Goal: Task Accomplishment & Management: Manage account settings

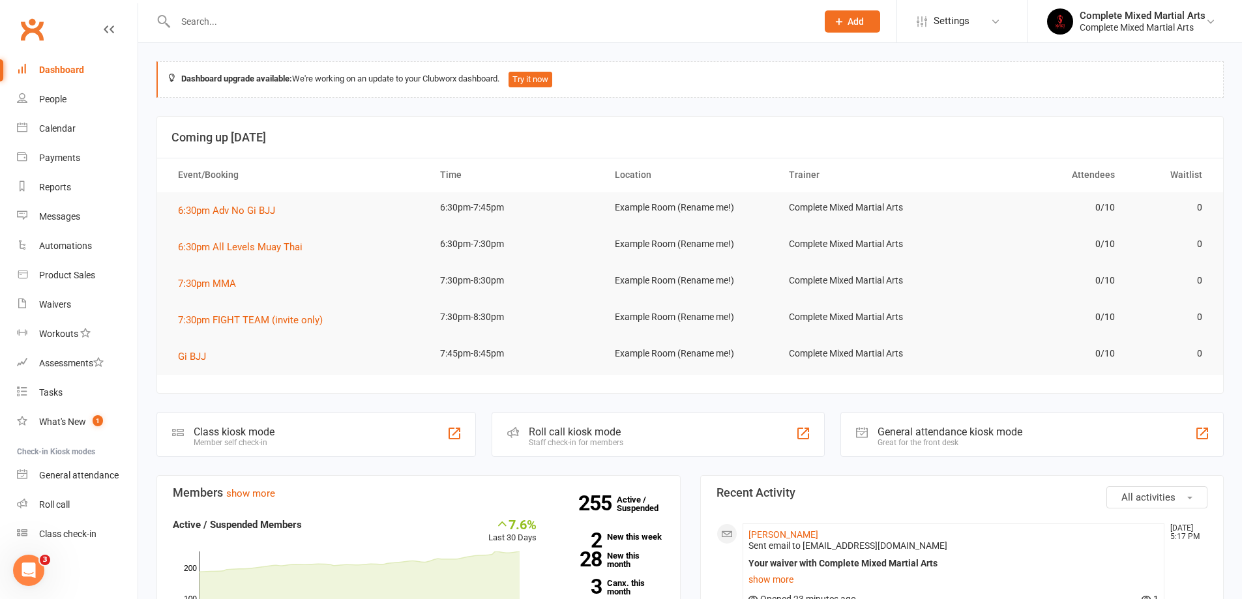
click at [422, 20] on input "text" at bounding box center [489, 21] width 636 height 18
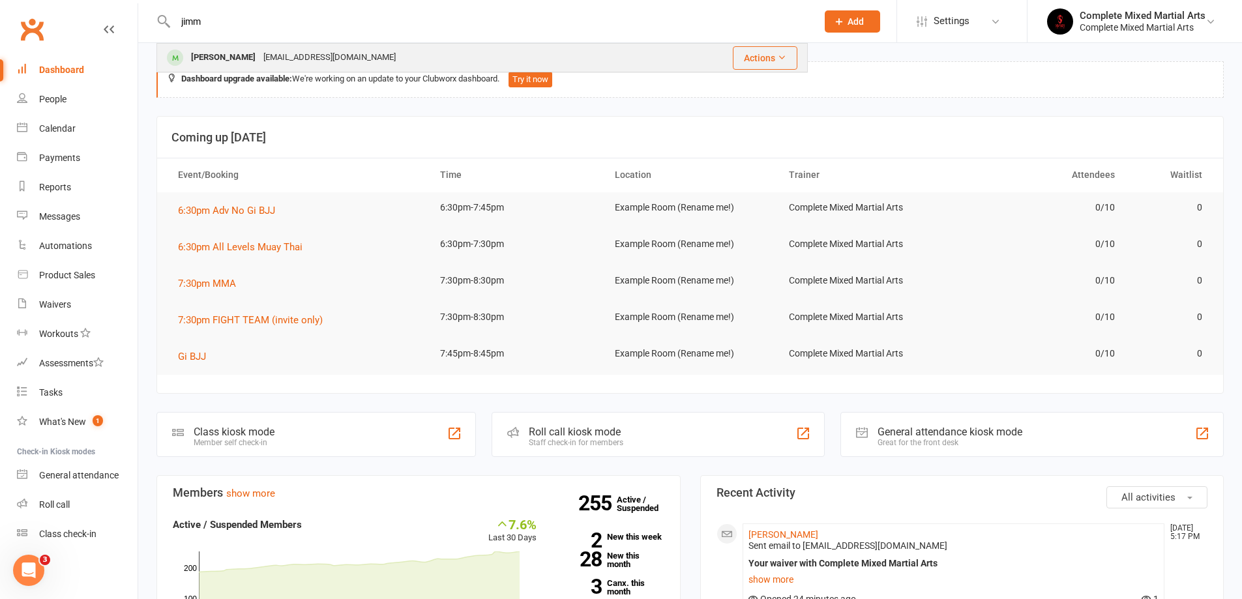
type input "jimm"
click at [228, 51] on div "[PERSON_NAME]" at bounding box center [223, 57] width 72 height 19
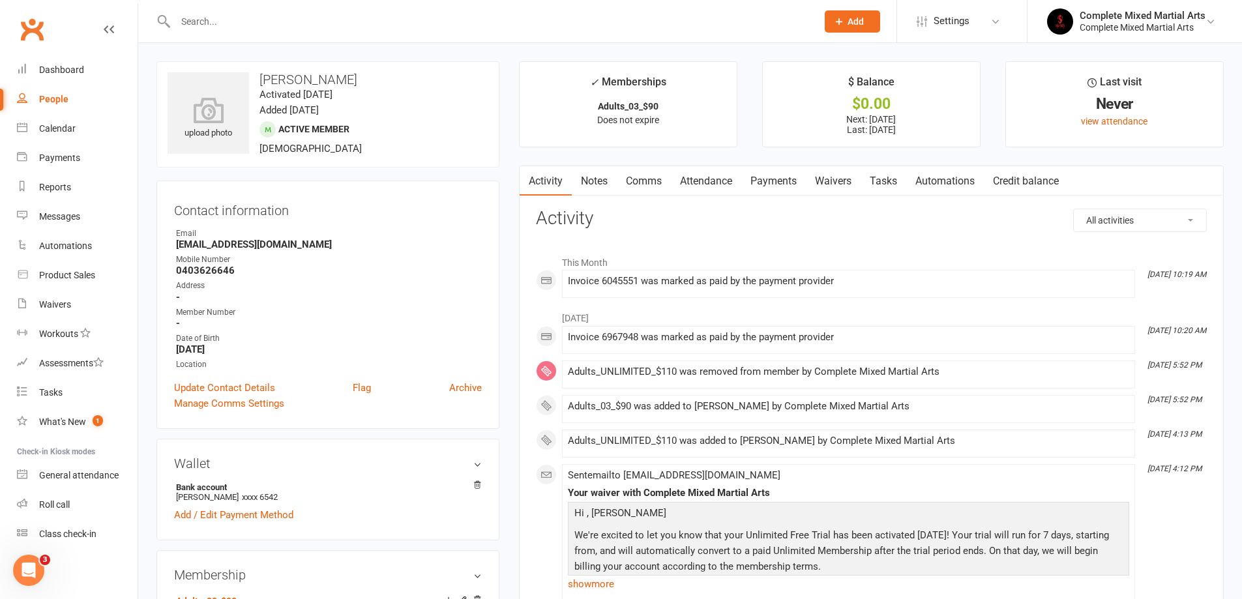
click at [806, 175] on link "Payments" at bounding box center [773, 181] width 65 height 30
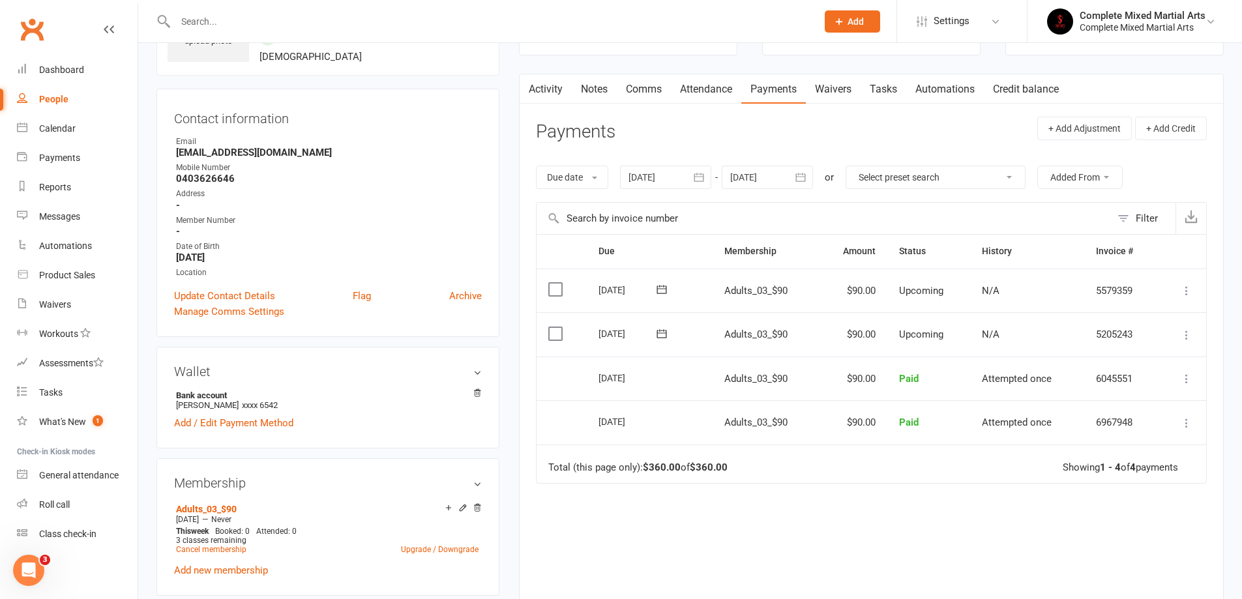
scroll to position [130, 0]
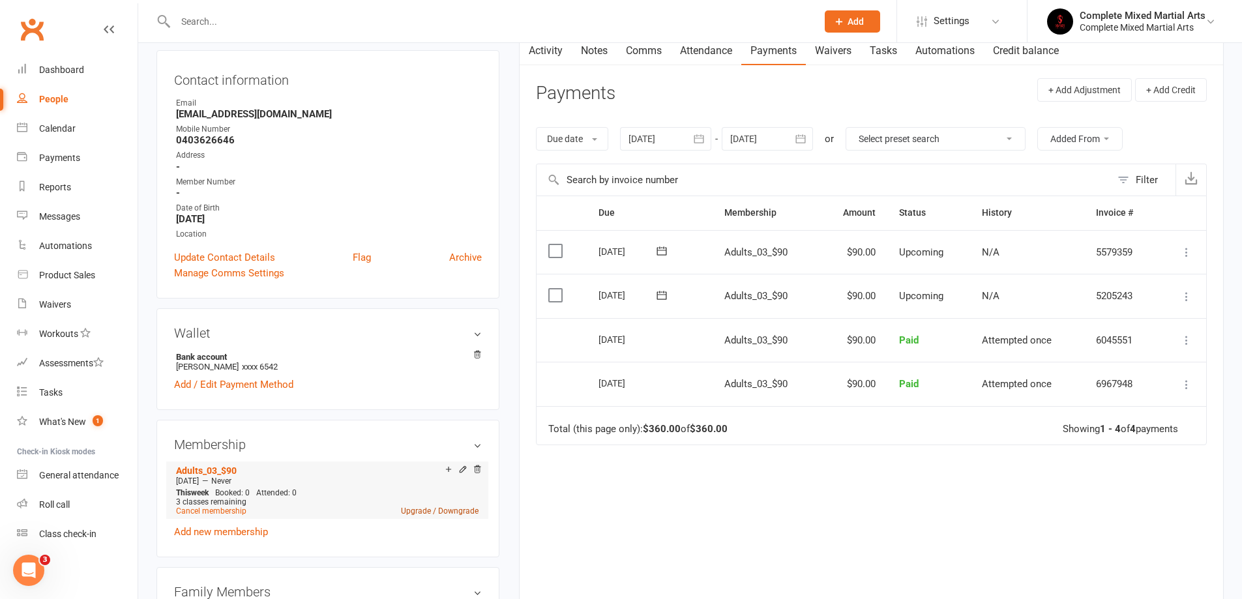
click at [453, 506] on link "Upgrade / Downgrade" at bounding box center [440, 510] width 78 height 9
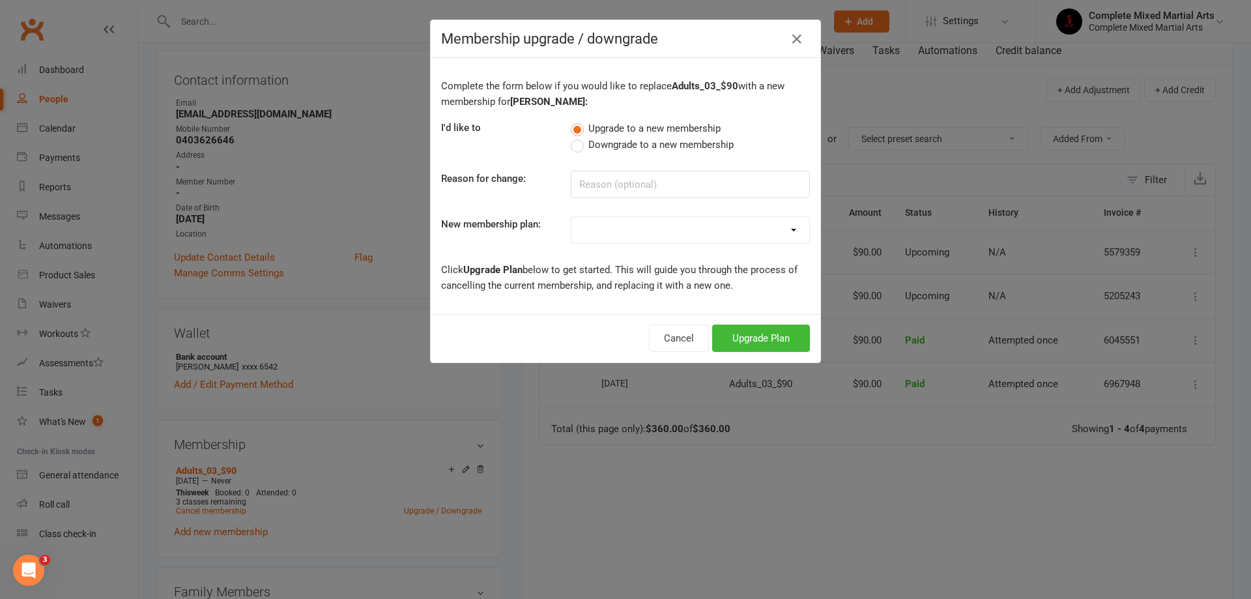
click at [645, 145] on span "Downgrade to a new membership" at bounding box center [661, 144] width 145 height 14
click at [579, 137] on input "Downgrade to a new membership" at bounding box center [575, 137] width 8 height 0
click at [720, 325] on button "Downgrade Plan" at bounding box center [754, 338] width 111 height 27
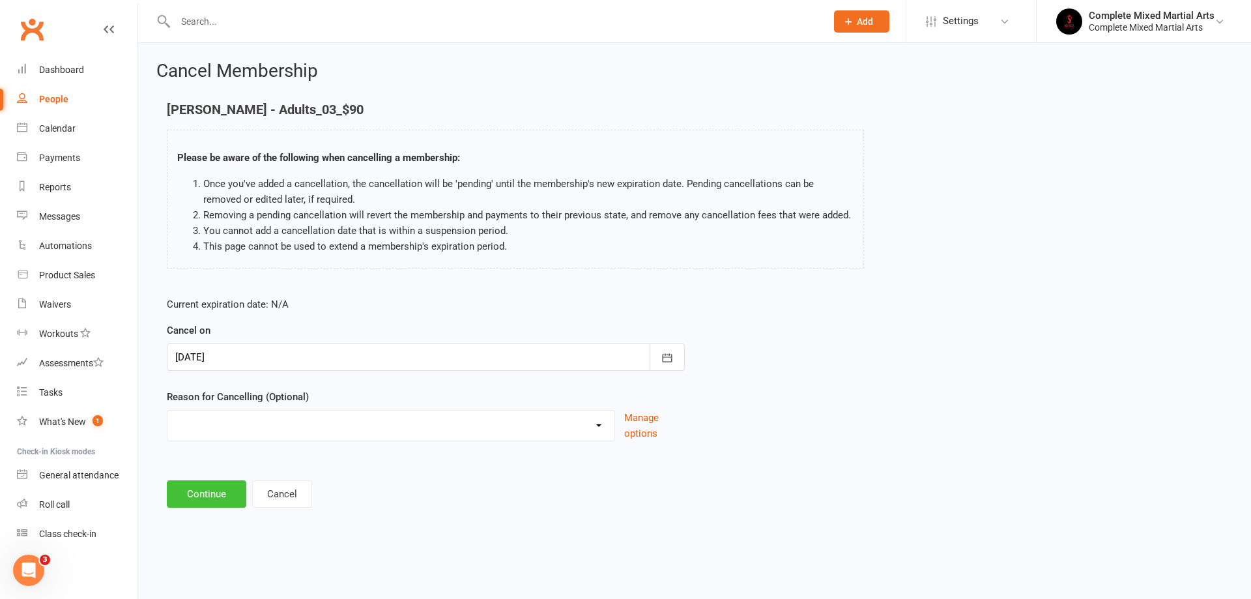
click at [218, 491] on button "Continue" at bounding box center [207, 493] width 80 height 27
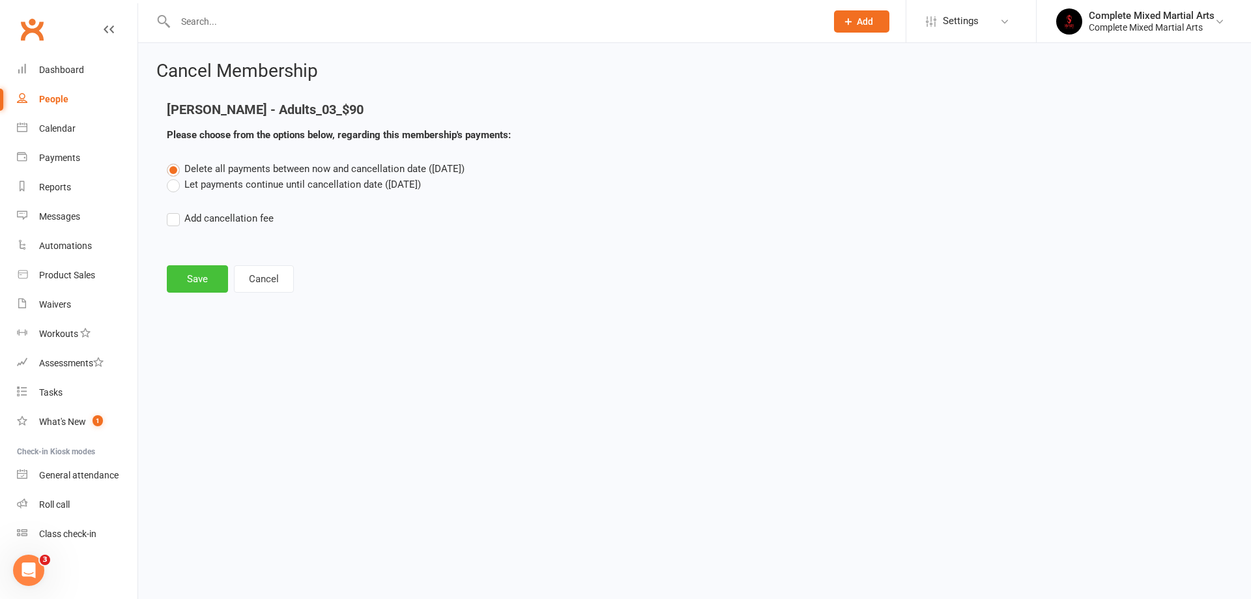
click at [201, 282] on button "Save" at bounding box center [197, 278] width 61 height 27
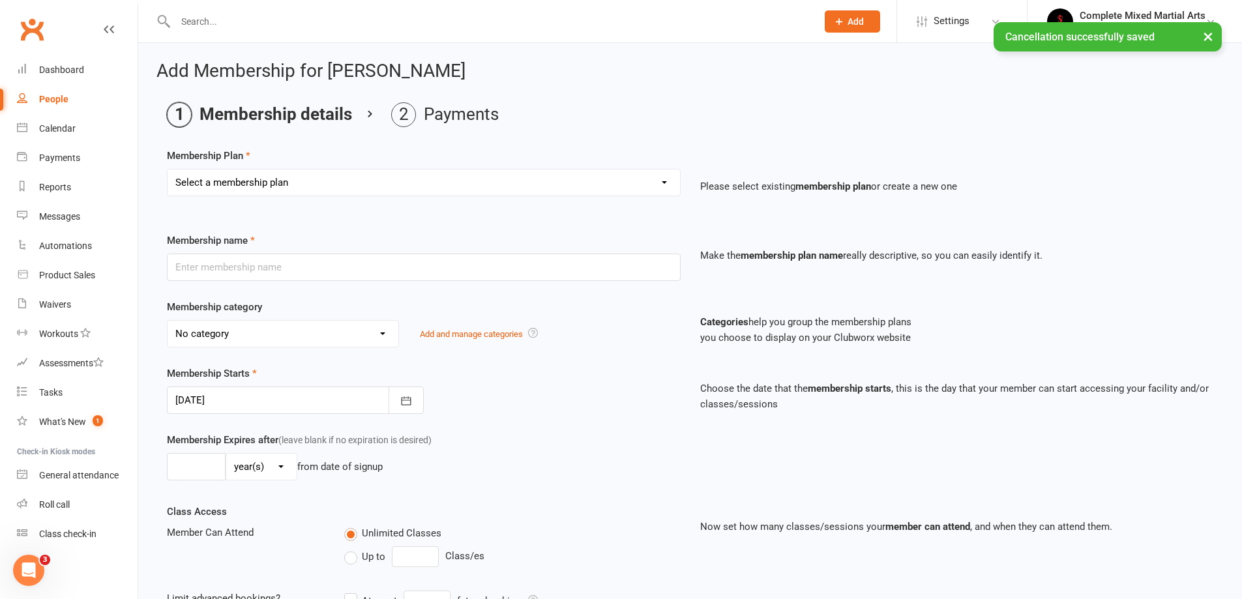
click at [277, 185] on select "Select a membership plan Create new Membership Plan Adults_01_$40 Adults_02_$70…" at bounding box center [423, 182] width 512 height 26
select select "7"
click at [167, 169] on select "Select a membership plan Create new Membership Plan Adults_01_$40 Adults_02_$70…" at bounding box center [423, 182] width 512 height 26
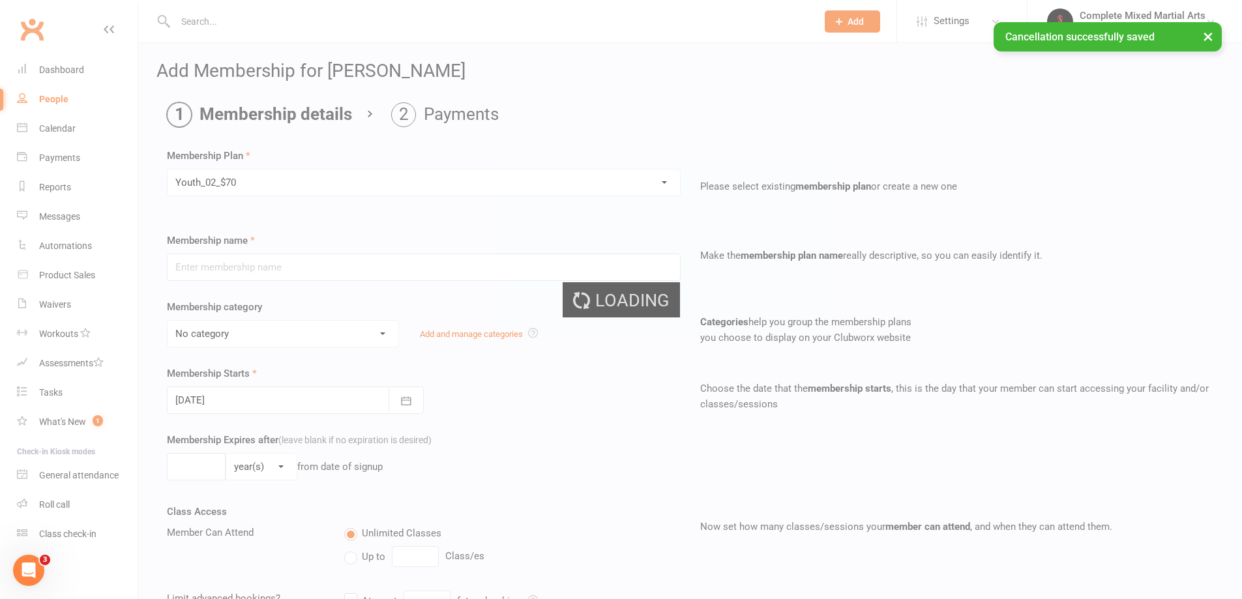
type input "Youth_02_$70"
select select "21"
type input "0"
type input "2"
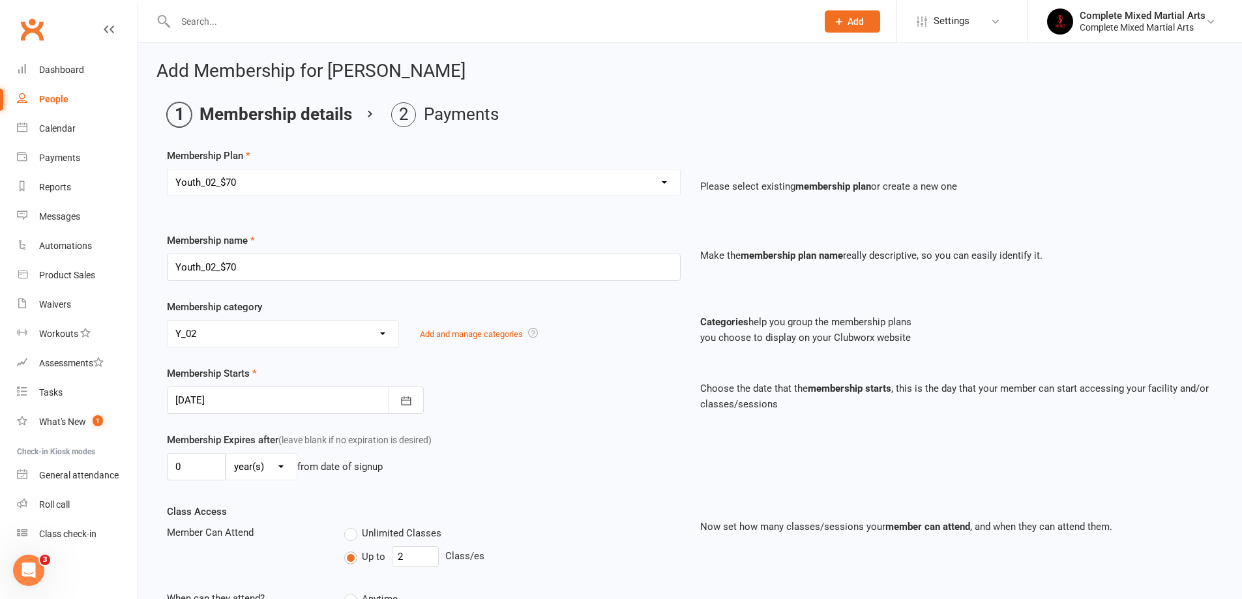
click at [277, 167] on div "Membership Plan Select a membership plan Create new Membership Plan Adults_01_$…" at bounding box center [690, 181] width 1046 height 66
click at [270, 189] on select "Select a membership plan Create new Membership Plan Adults_01_$40 Adults_02_$70…" at bounding box center [423, 182] width 512 height 26
select select "2"
click at [167, 169] on select "Select a membership plan Create new Membership Plan Adults_01_$40 Adults_02_$70…" at bounding box center [423, 182] width 512 height 26
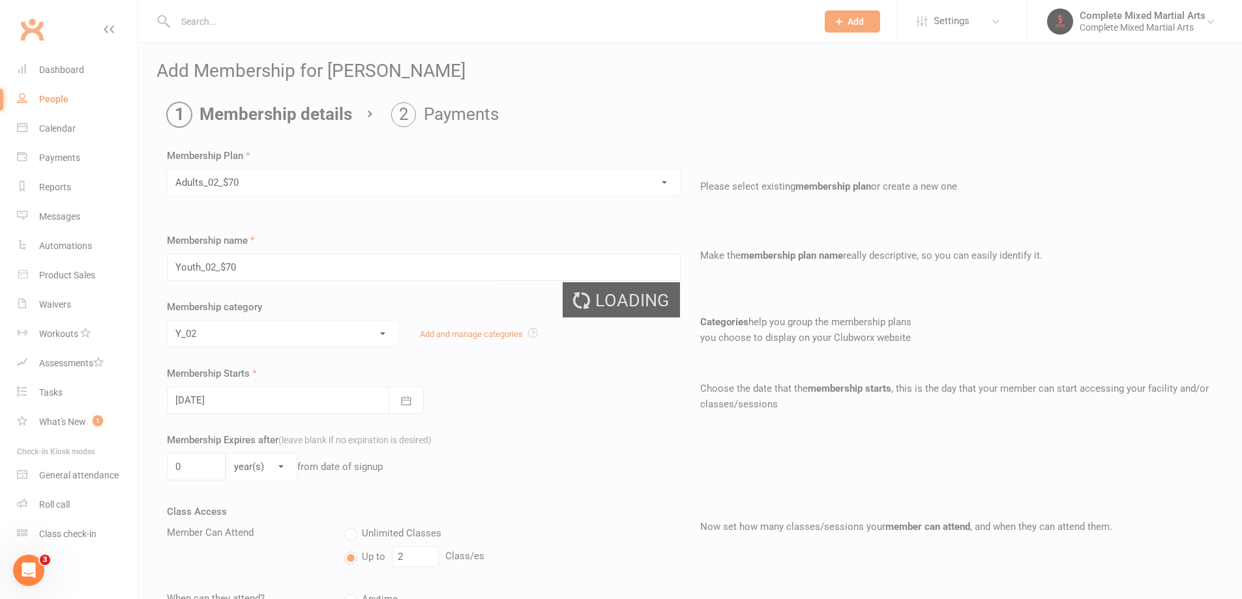
type input "Adults_02_$70"
select select "7"
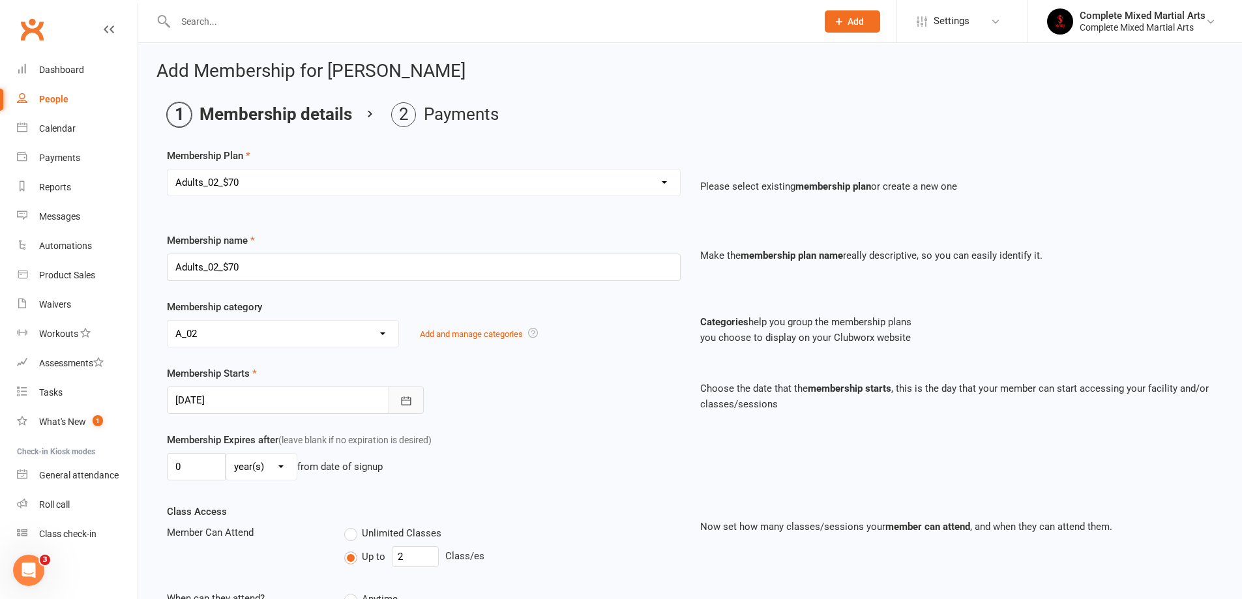
click at [407, 409] on button "button" at bounding box center [405, 399] width 35 height 27
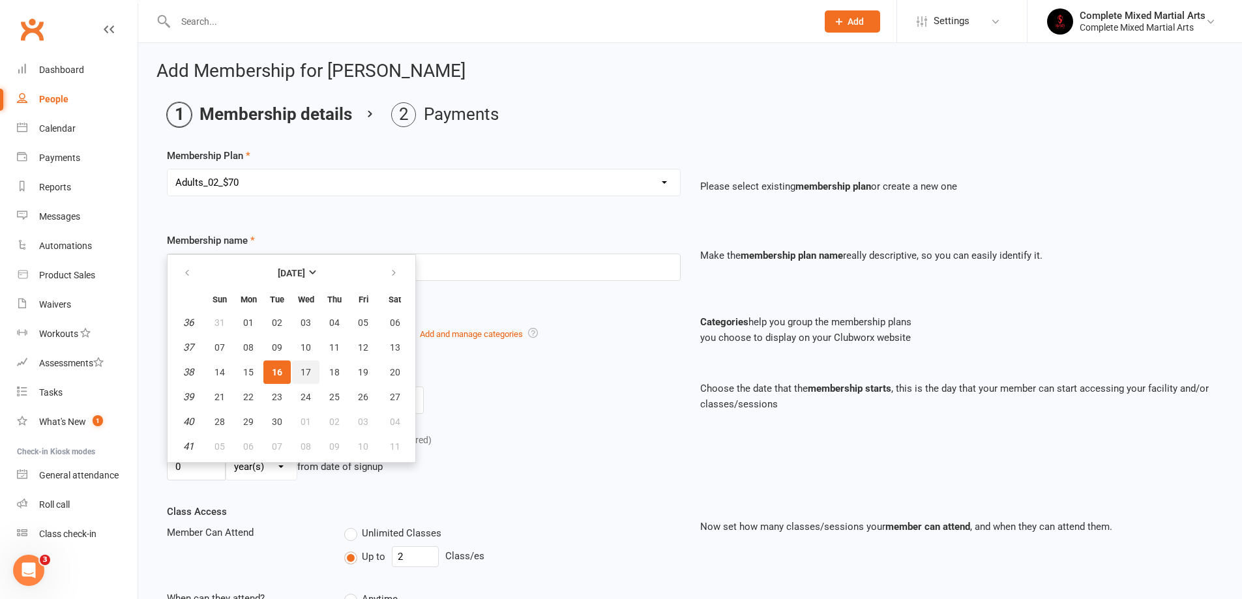
click at [292, 370] on button "17" at bounding box center [305, 371] width 27 height 23
type input "[DATE]"
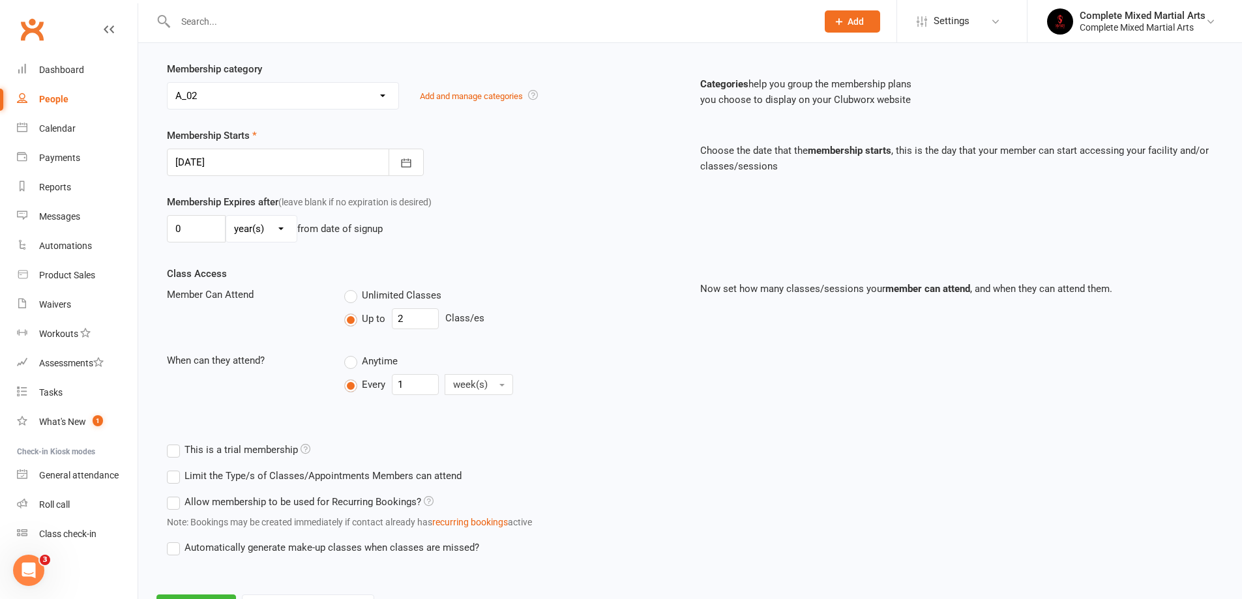
scroll to position [299, 0]
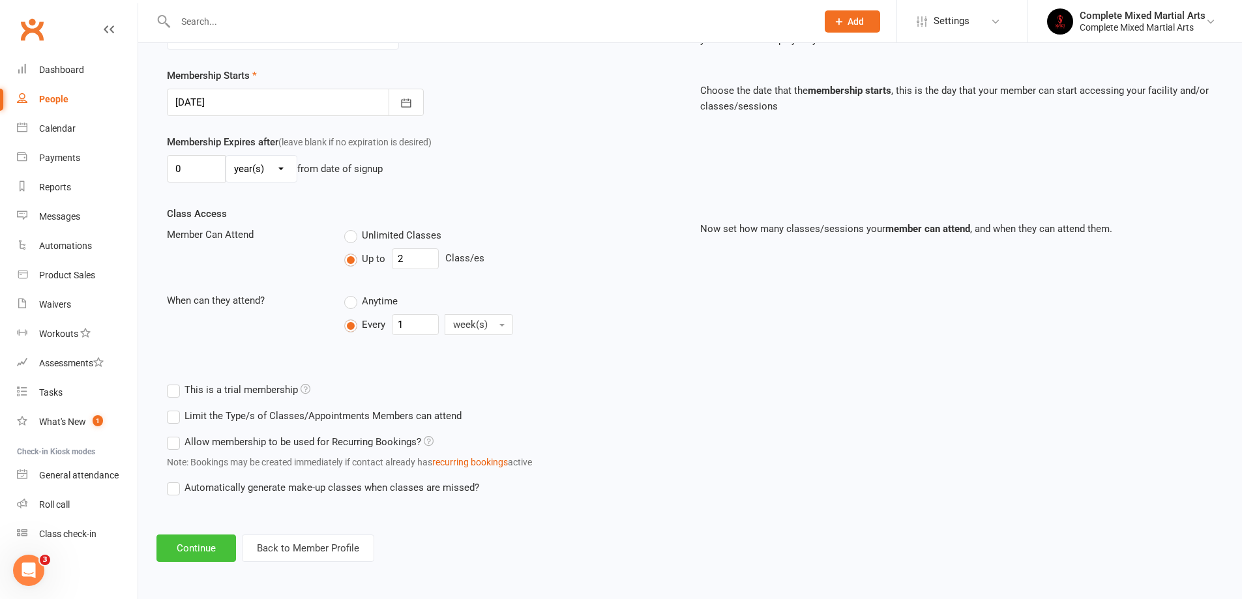
click at [196, 554] on button "Continue" at bounding box center [196, 547] width 80 height 27
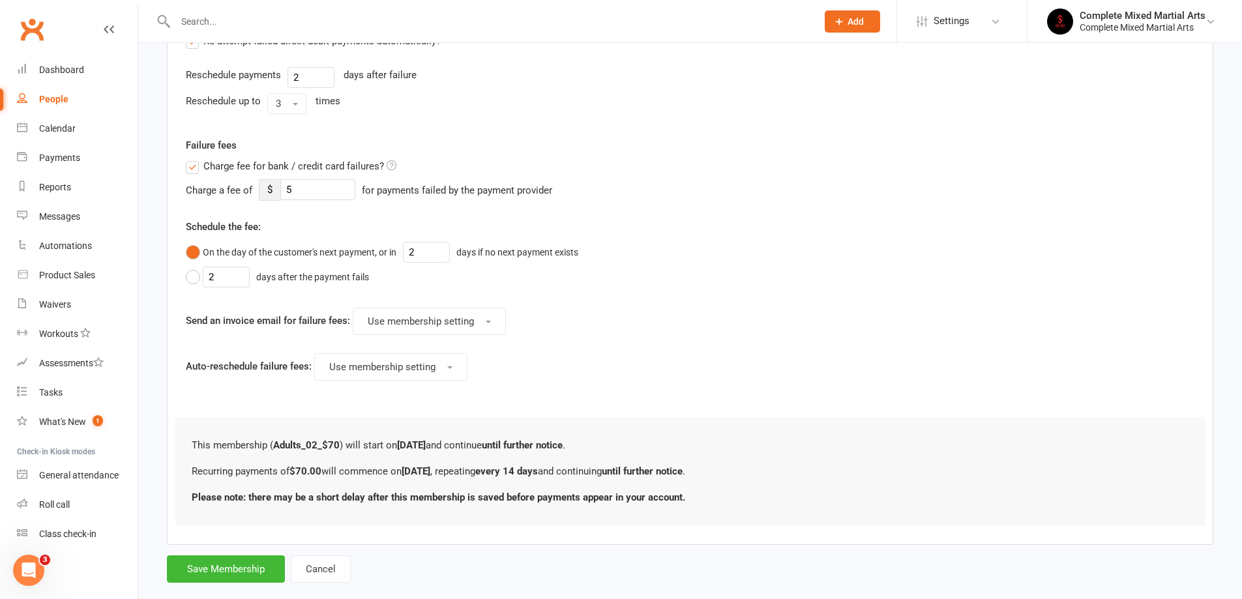
scroll to position [521, 0]
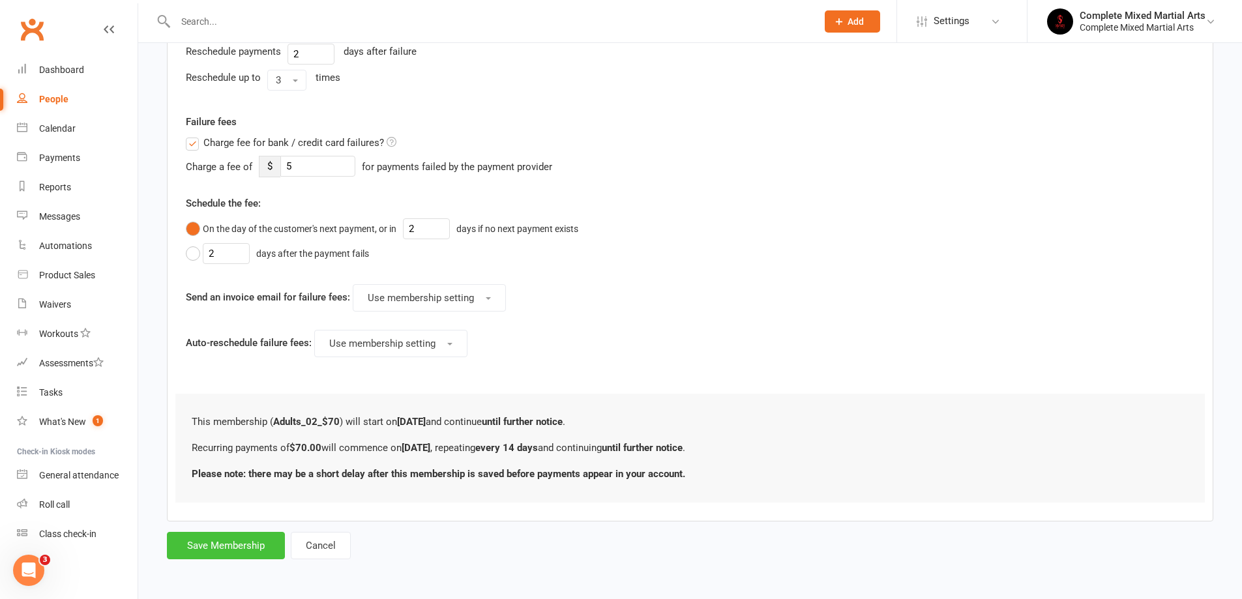
click at [252, 550] on button "Save Membership" at bounding box center [226, 545] width 118 height 27
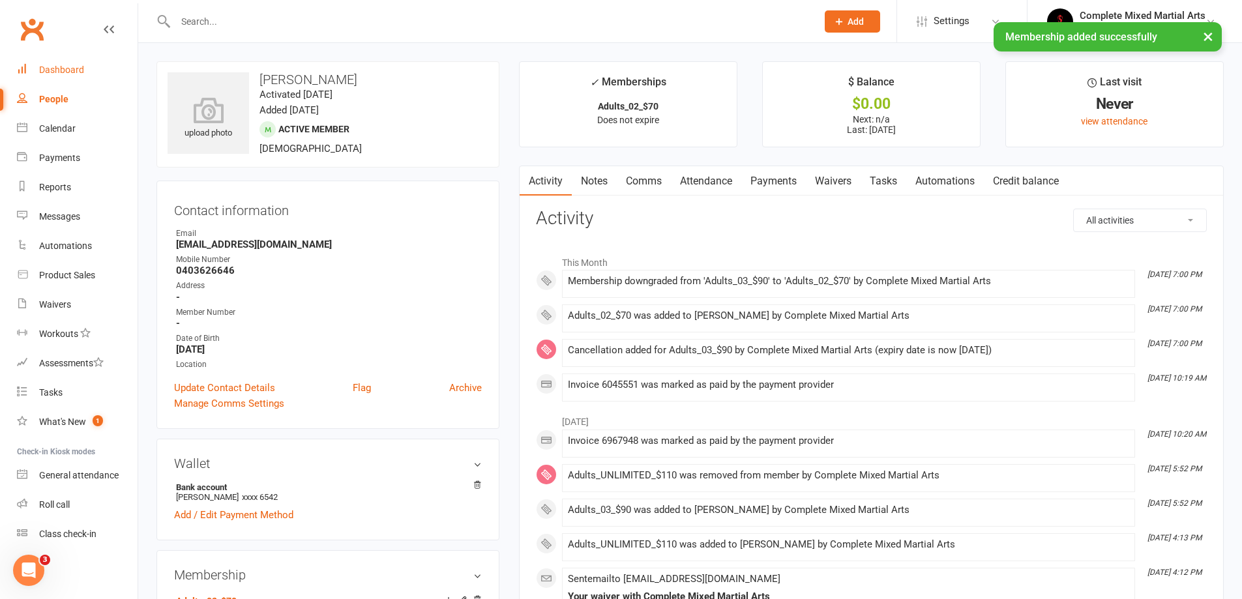
click at [81, 68] on div "Dashboard" at bounding box center [61, 70] width 45 height 10
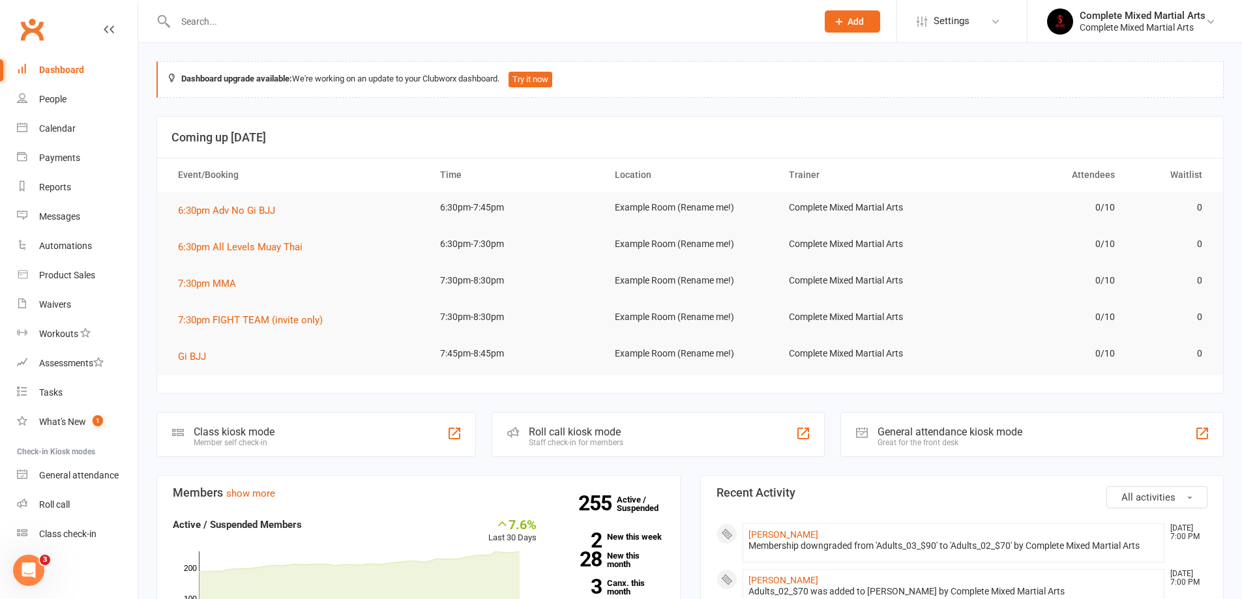
click at [254, 22] on input "text" at bounding box center [489, 21] width 636 height 18
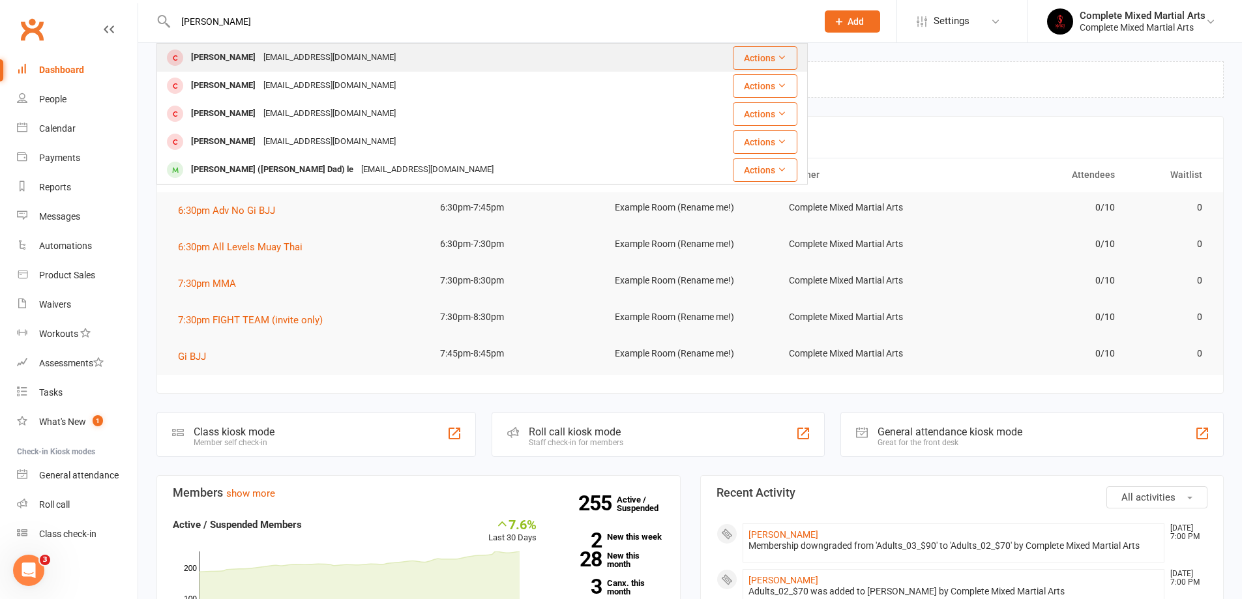
type input "[PERSON_NAME]"
click at [301, 56] on div "[EMAIL_ADDRESS][DOMAIN_NAME]" at bounding box center [329, 57] width 140 height 19
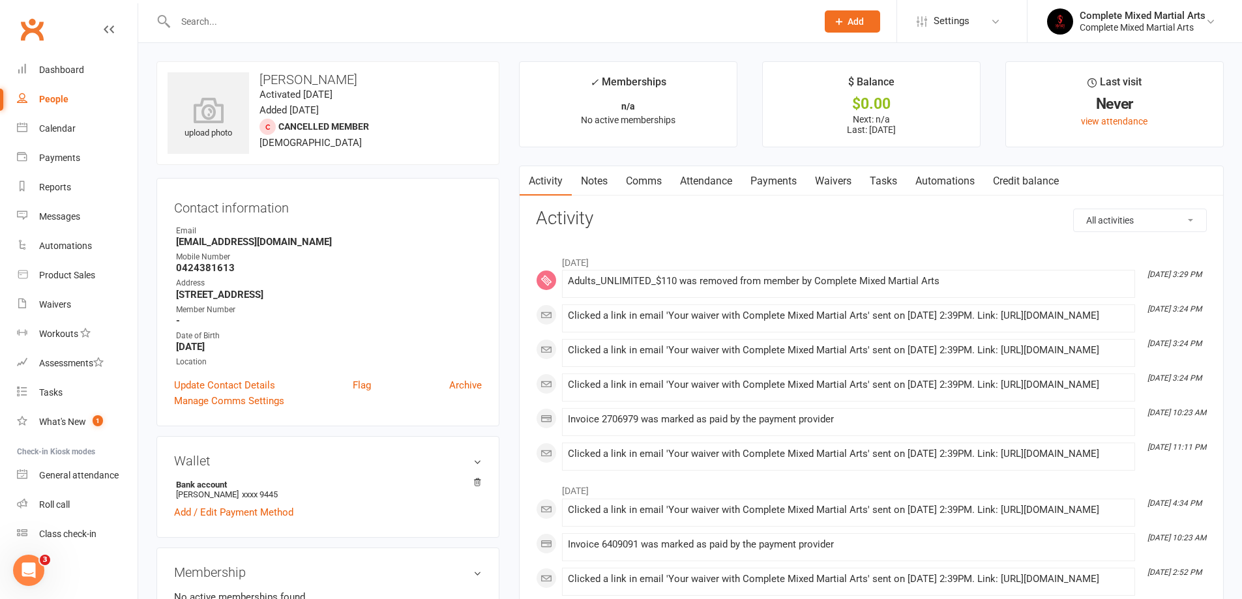
click at [785, 183] on link "Payments" at bounding box center [773, 181] width 65 height 30
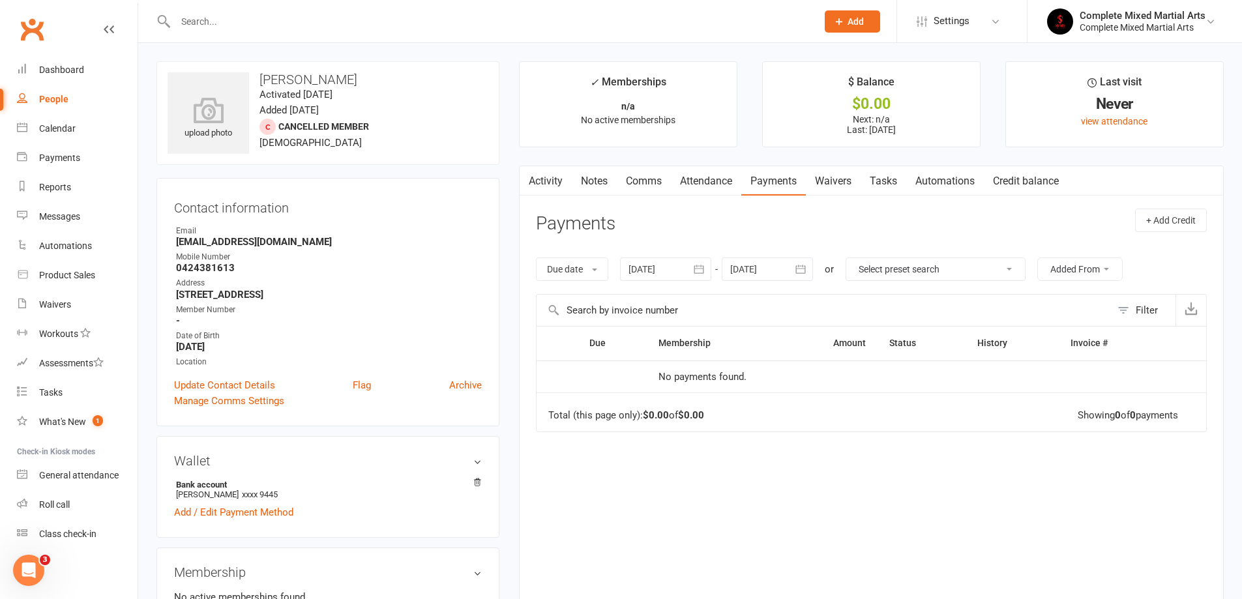
click at [615, 182] on link "Notes" at bounding box center [594, 181] width 45 height 30
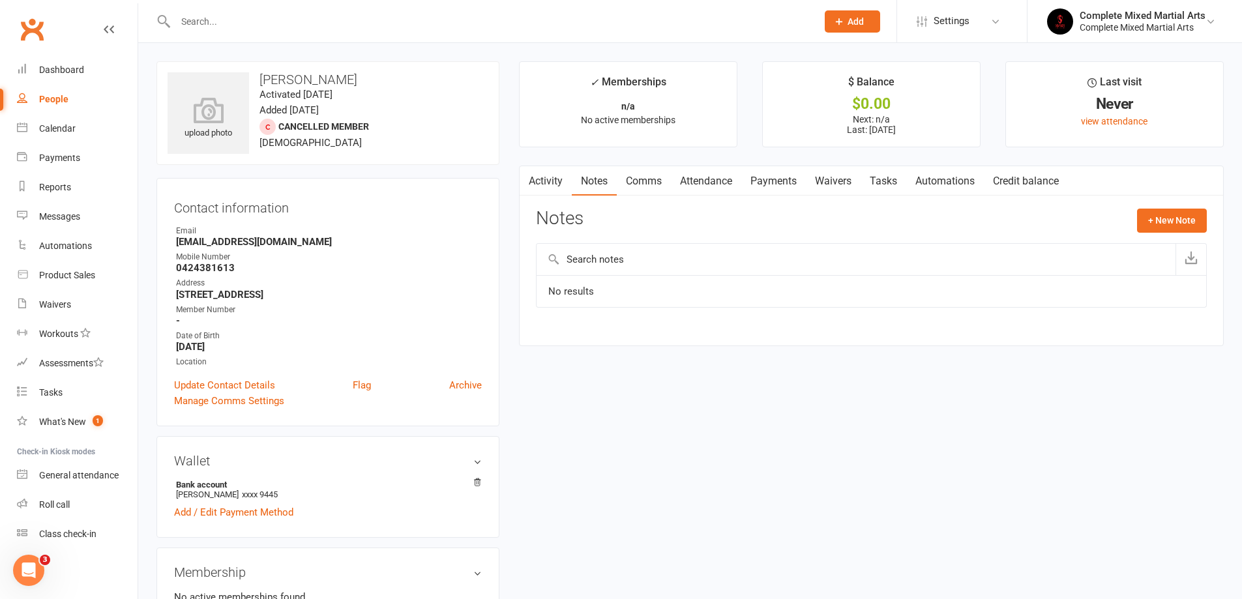
click at [776, 180] on link "Payments" at bounding box center [773, 181] width 65 height 30
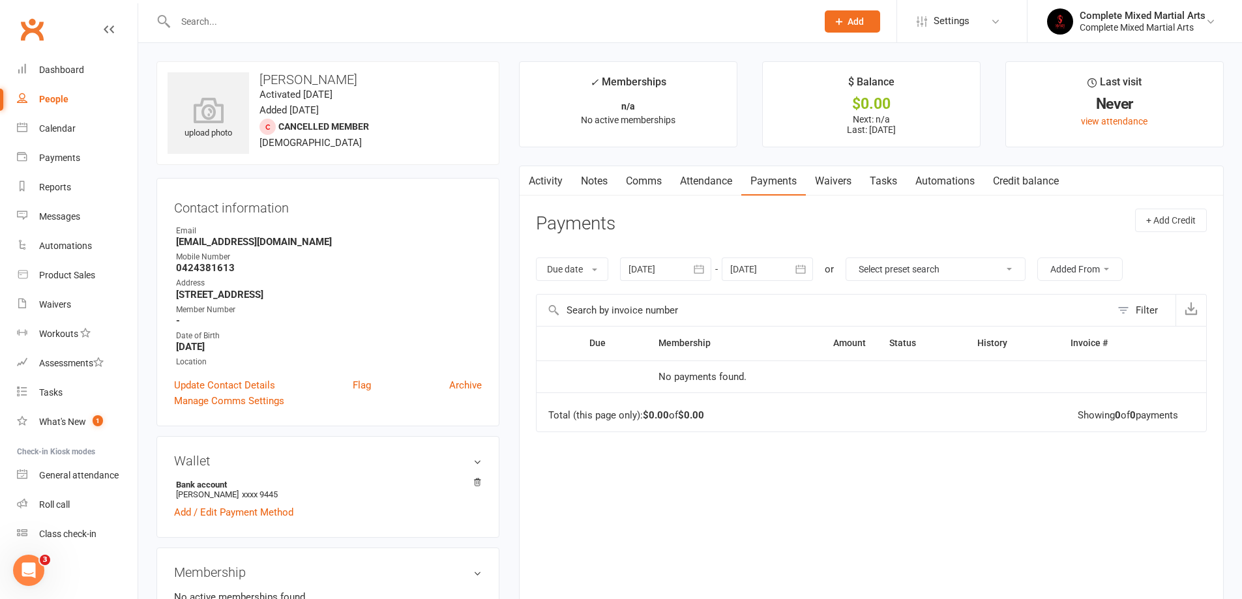
click at [688, 268] on div at bounding box center [665, 268] width 91 height 23
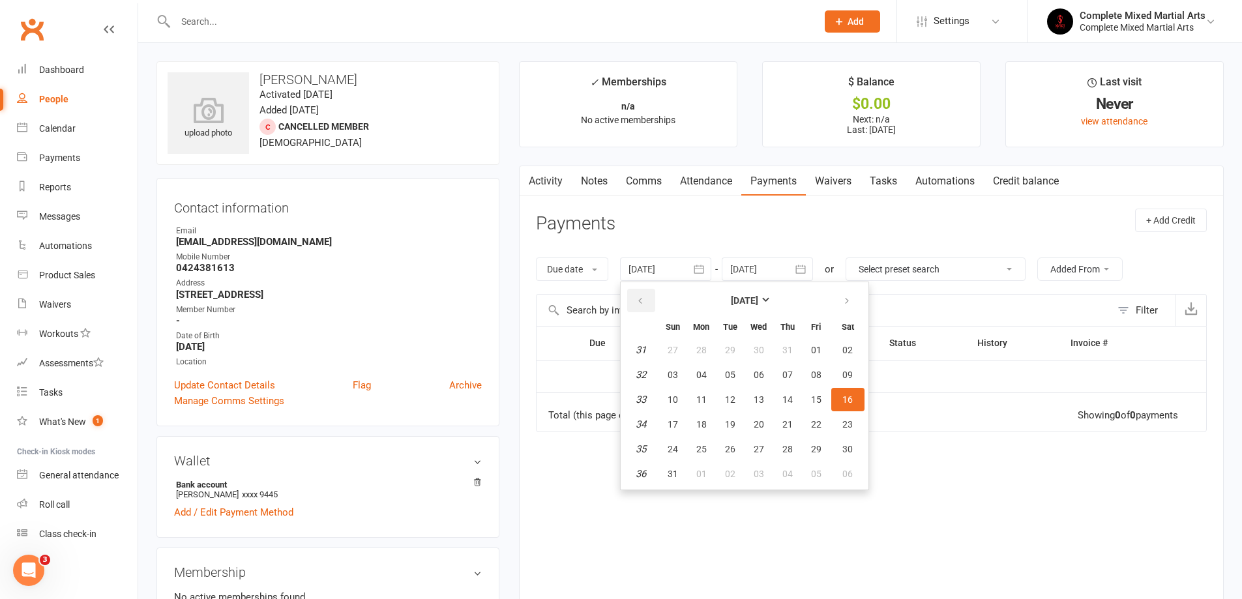
click at [650, 296] on button "button" at bounding box center [641, 300] width 28 height 23
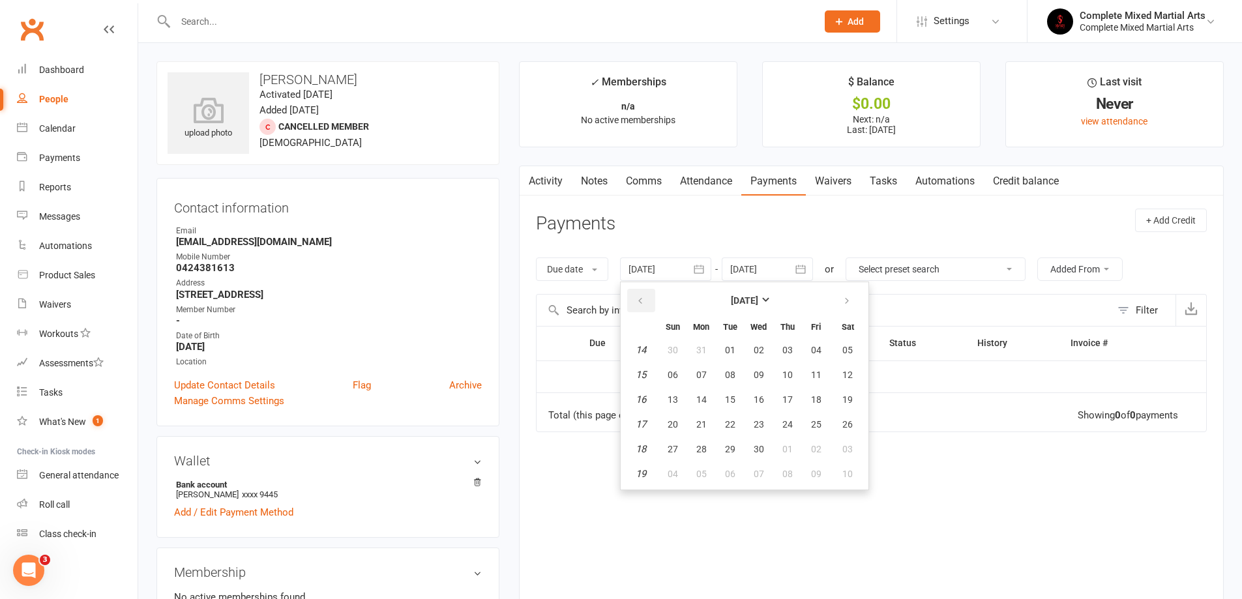
click at [650, 296] on button "button" at bounding box center [641, 300] width 28 height 23
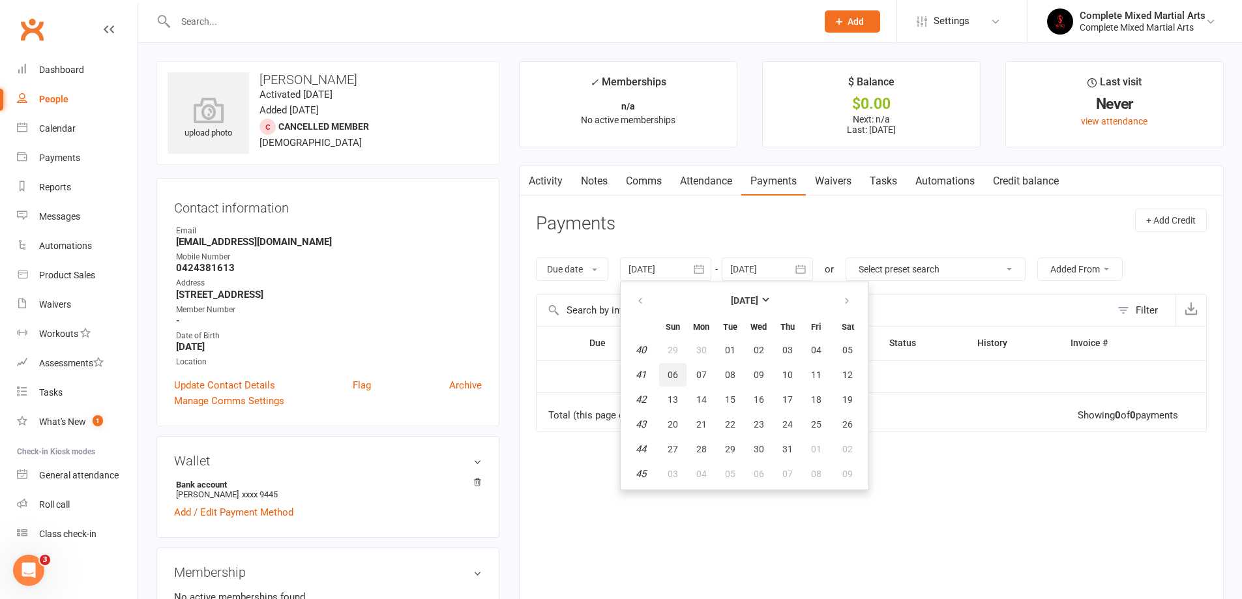
click at [686, 373] on button "06" at bounding box center [672, 374] width 27 height 23
type input "[DATE]"
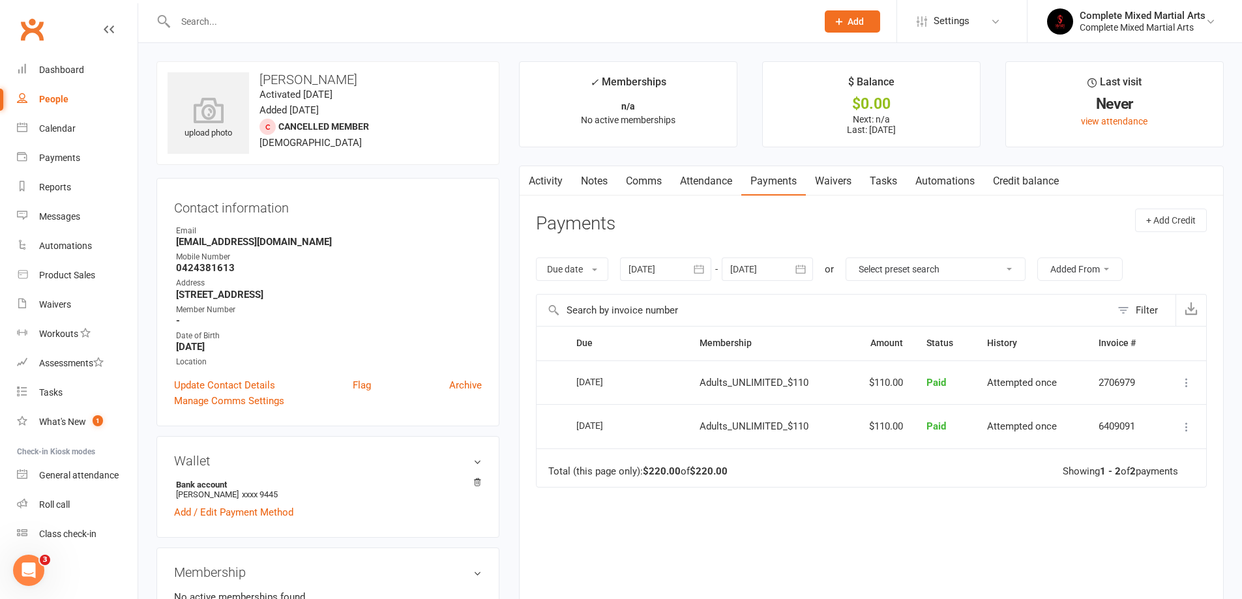
click at [325, 25] on input "text" at bounding box center [489, 21] width 636 height 18
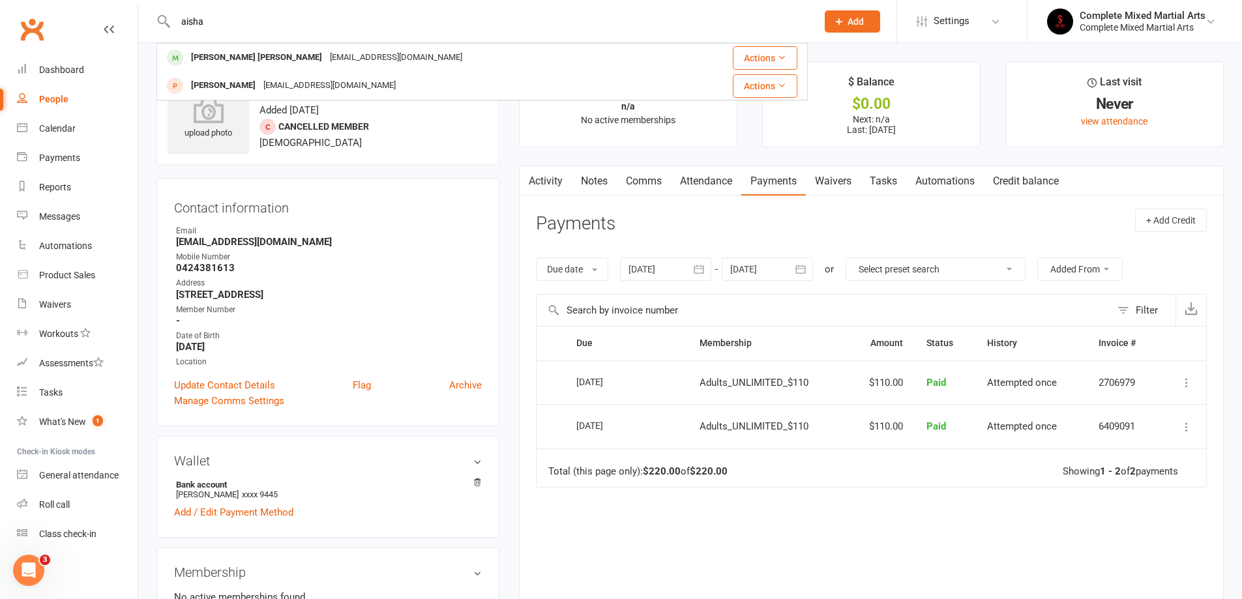
drag, startPoint x: 300, startPoint y: 12, endPoint x: 186, endPoint y: 5, distance: 114.3
click at [186, 5] on div "[PERSON_NAME] [PERSON_NAME] [PERSON_NAME] [EMAIL_ADDRESS][DOMAIN_NAME] Actions …" at bounding box center [481, 21] width 651 height 42
type input "a"
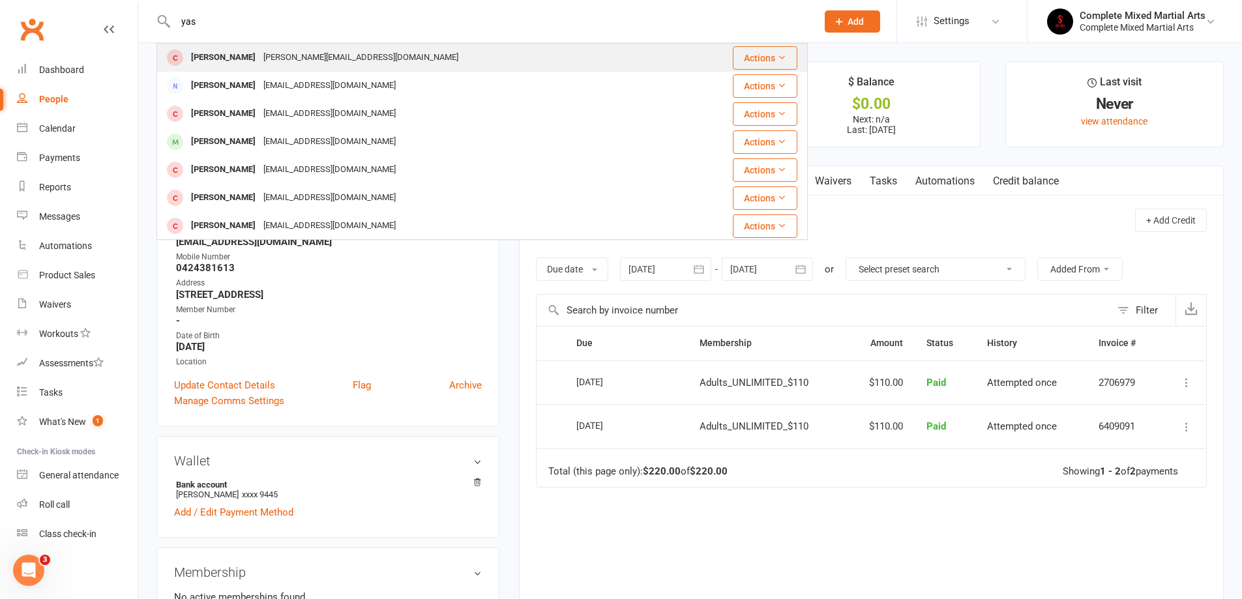
type input "yas"
click at [227, 59] on div "[PERSON_NAME]" at bounding box center [223, 57] width 72 height 19
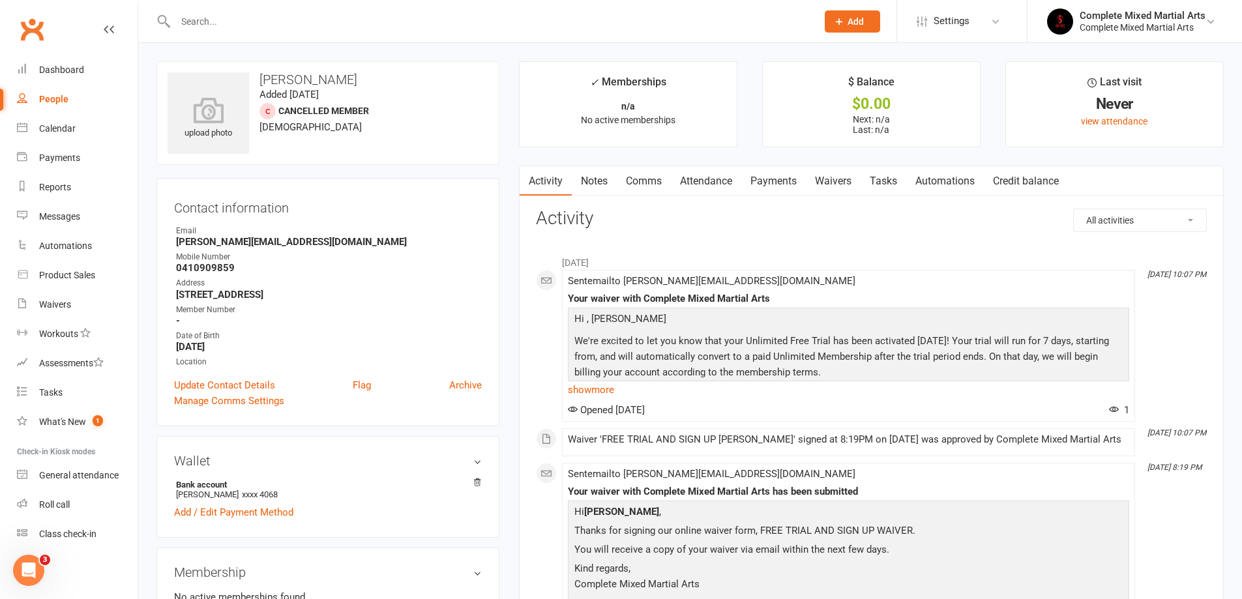
click at [772, 186] on link "Payments" at bounding box center [773, 181] width 65 height 30
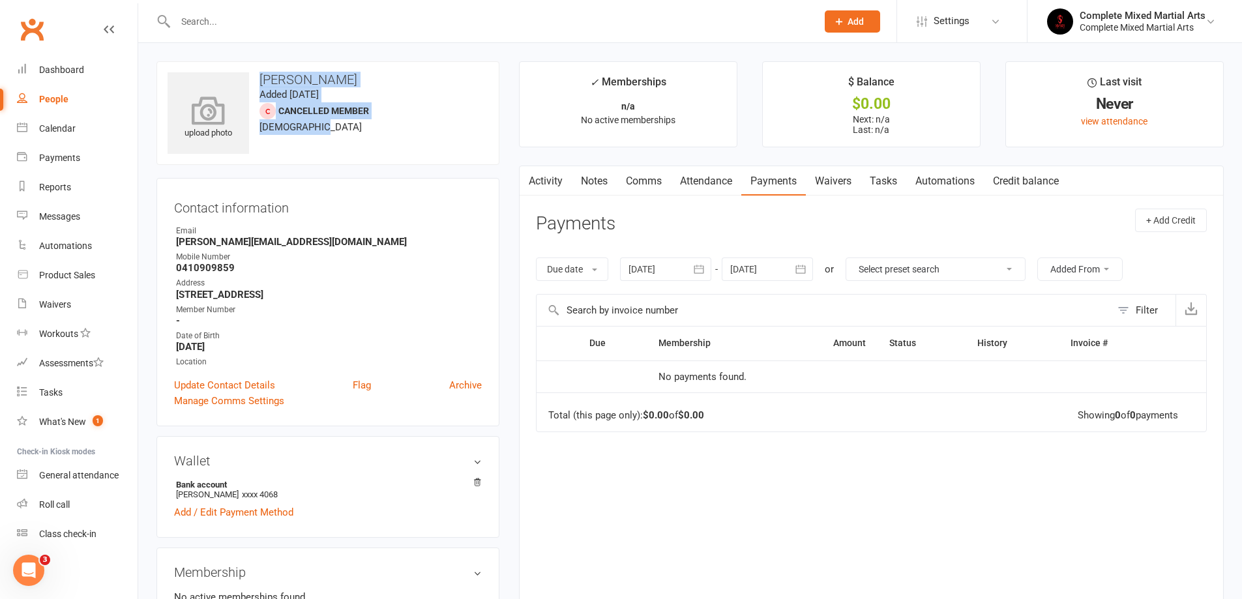
drag, startPoint x: 328, startPoint y: 134, endPoint x: 234, endPoint y: 132, distance: 93.9
click at [234, 132] on div "upload photo [PERSON_NAME] Added [DATE] Cancelled member [DEMOGRAPHIC_DATA]" at bounding box center [327, 113] width 343 height 104
click at [339, 147] on div "upload photo [PERSON_NAME] Added [DATE] Cancelled member [DEMOGRAPHIC_DATA]" at bounding box center [327, 113] width 343 height 104
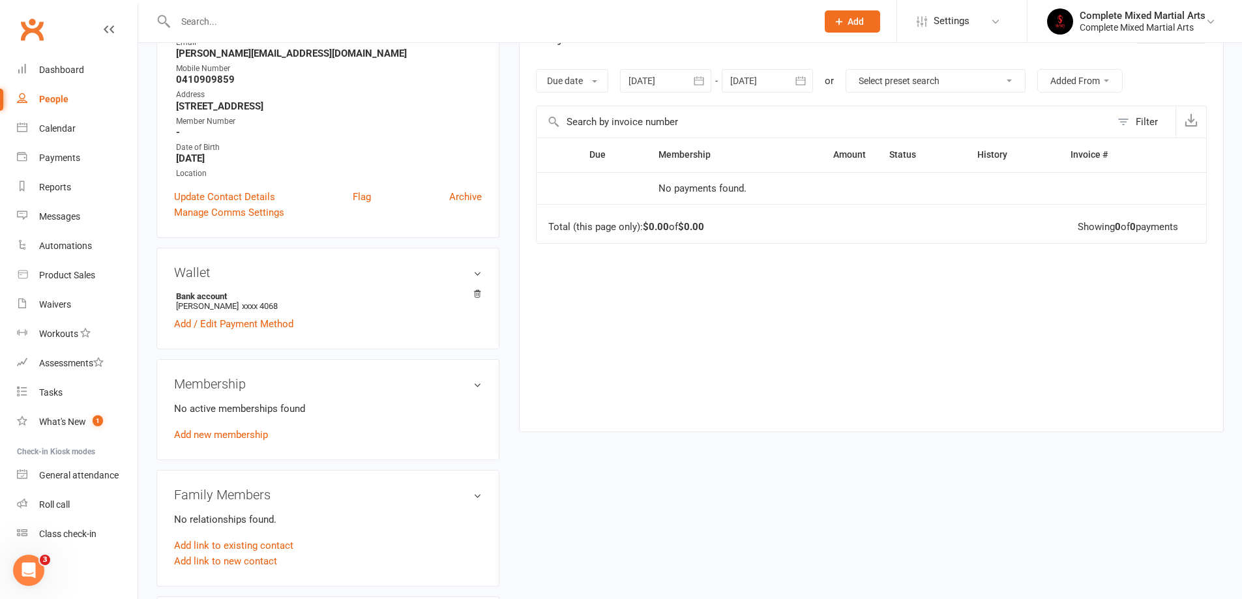
scroll to position [196, 0]
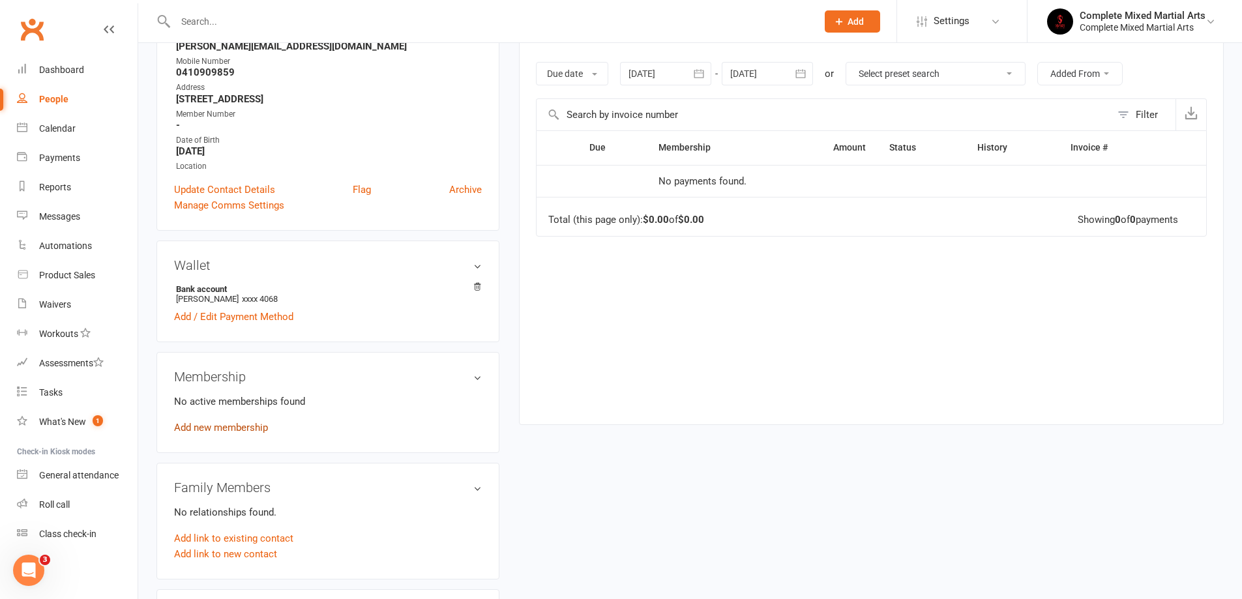
click at [236, 429] on link "Add new membership" at bounding box center [221, 428] width 94 height 12
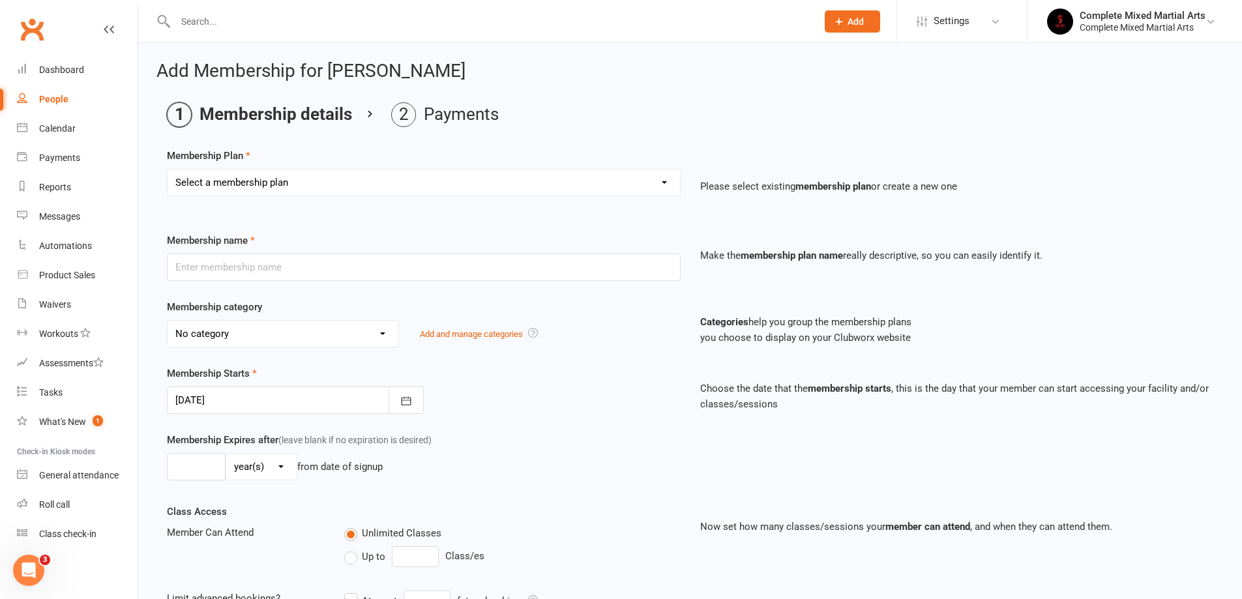
click at [357, 175] on select "Select a membership plan Create new Membership Plan Adults_01_$40 Adults_02_$70…" at bounding box center [423, 182] width 512 height 26
select select "2"
click at [167, 169] on select "Select a membership plan Create new Membership Plan Adults_01_$40 Adults_02_$70…" at bounding box center [423, 182] width 512 height 26
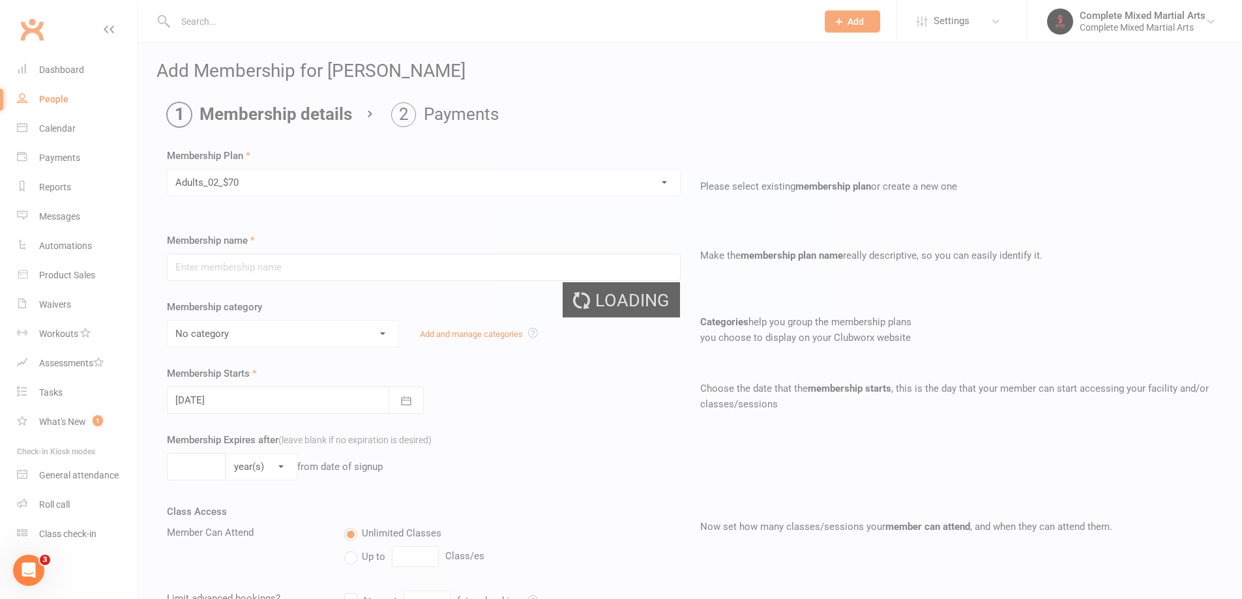
type input "Adults_02_$70"
select select "7"
type input "0"
type input "2"
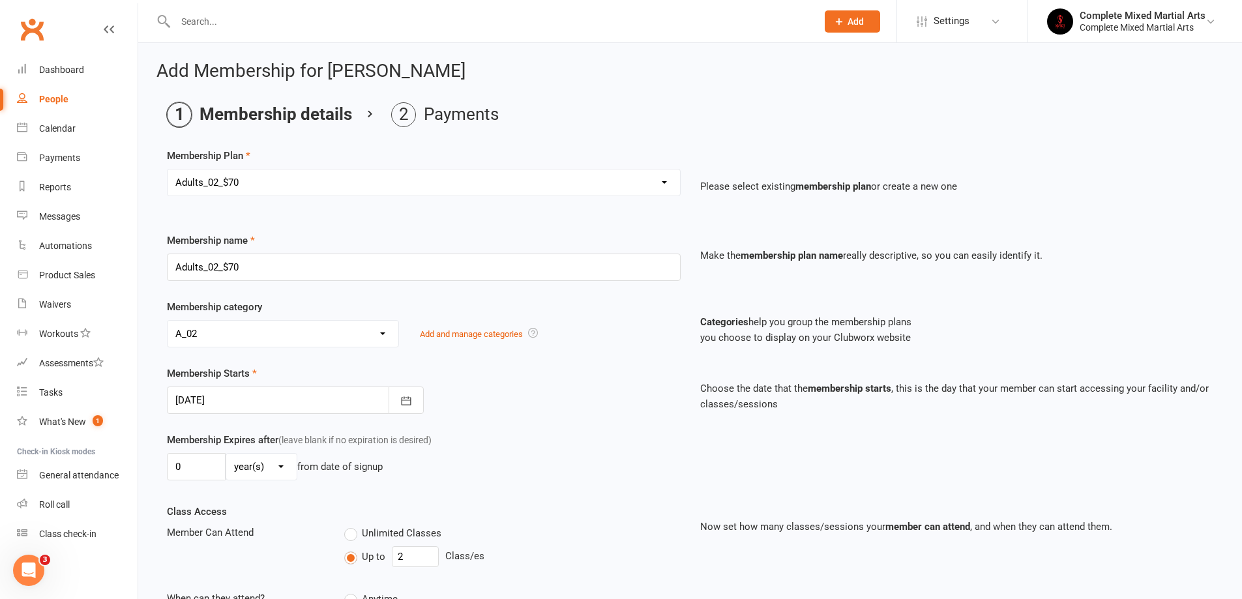
click at [255, 15] on input "text" at bounding box center [489, 21] width 636 height 18
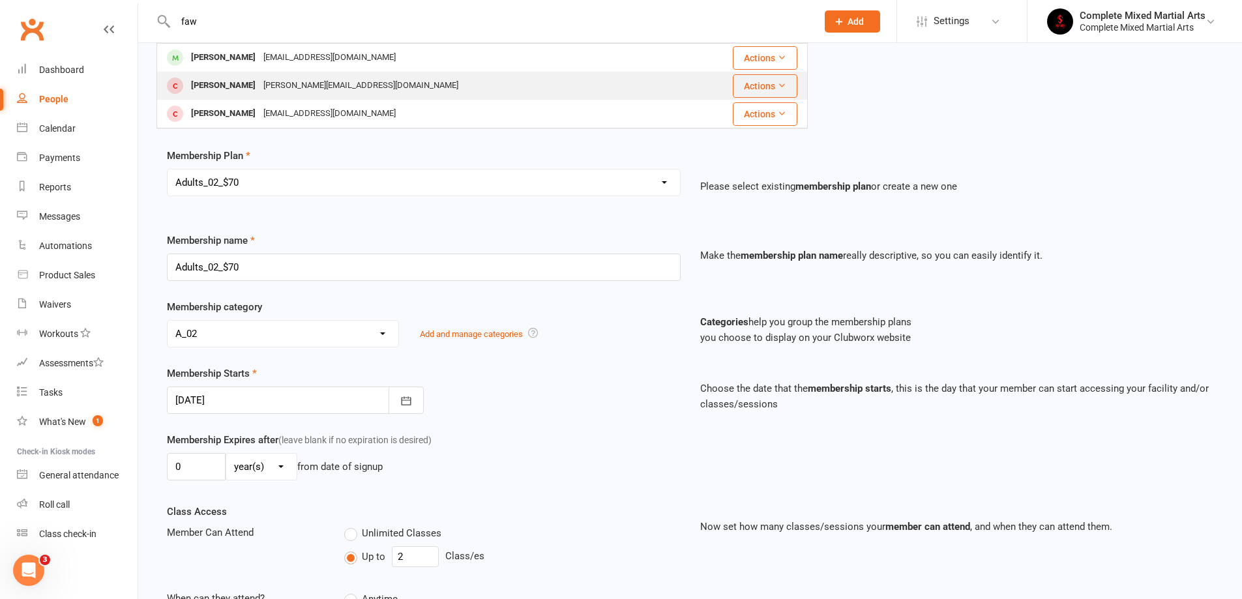
type input "faw"
click at [237, 86] on div "[PERSON_NAME]" at bounding box center [223, 85] width 72 height 19
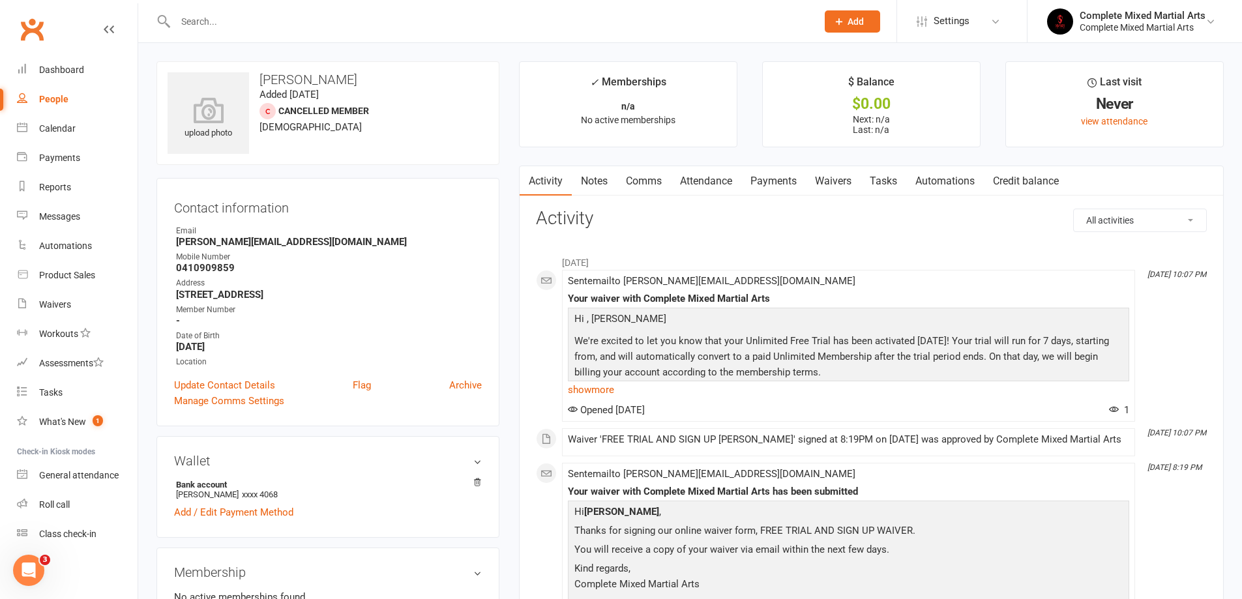
click at [773, 190] on link "Payments" at bounding box center [773, 181] width 65 height 30
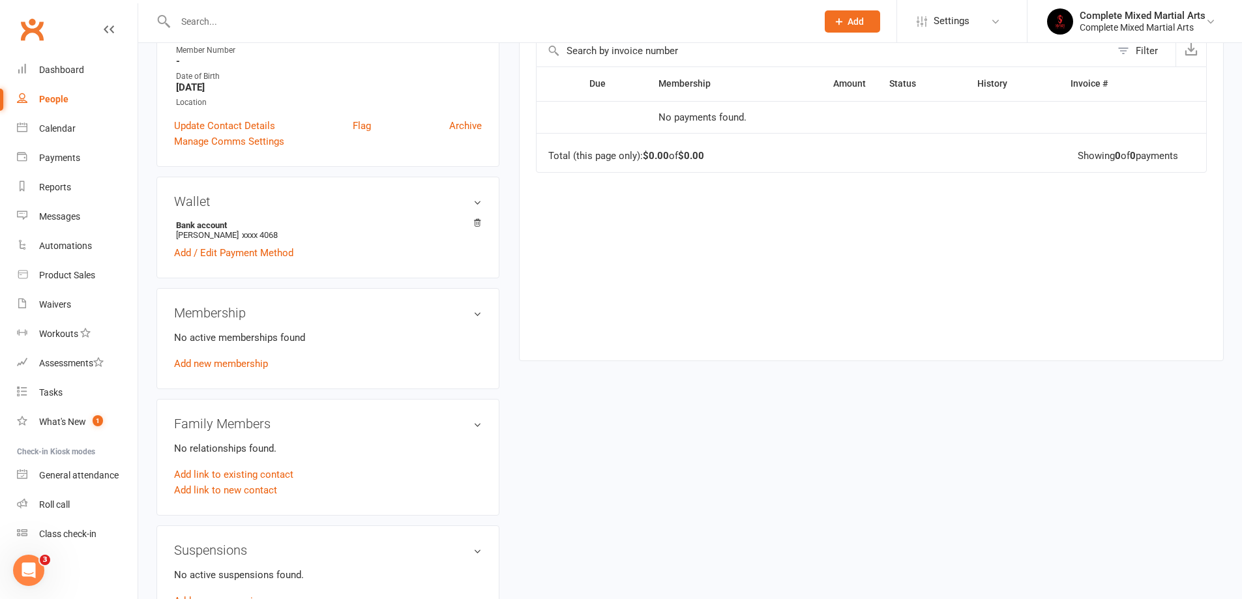
scroll to position [261, 0]
click at [223, 362] on link "Add new membership" at bounding box center [221, 363] width 94 height 12
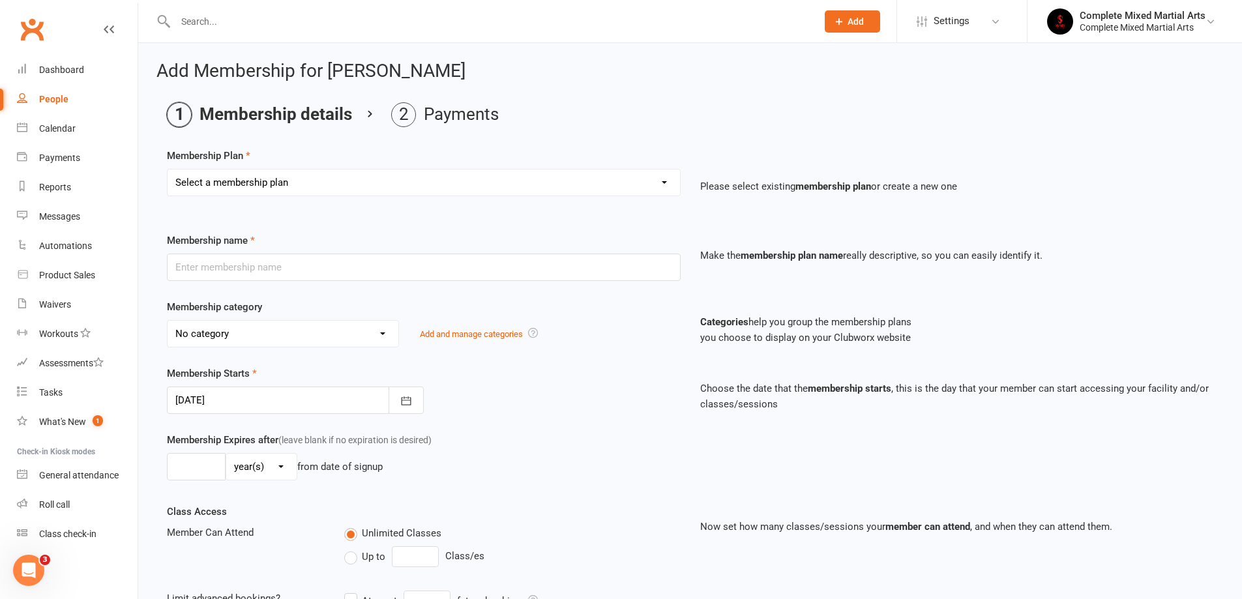
click at [488, 188] on select "Select a membership plan Create new Membership Plan Adults_01_$40 Adults_02_$70…" at bounding box center [423, 182] width 512 height 26
select select "2"
click at [167, 169] on select "Select a membership plan Create new Membership Plan Adults_01_$40 Adults_02_$70…" at bounding box center [423, 182] width 512 height 26
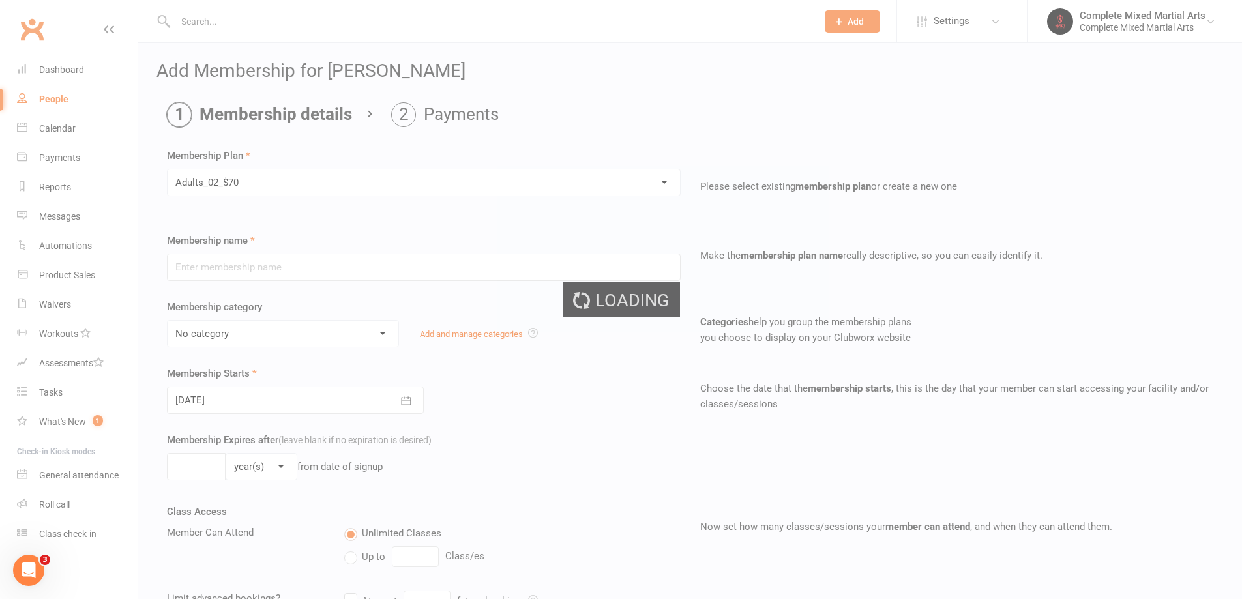
type input "Adults_02_$70"
select select "7"
type input "0"
type input "2"
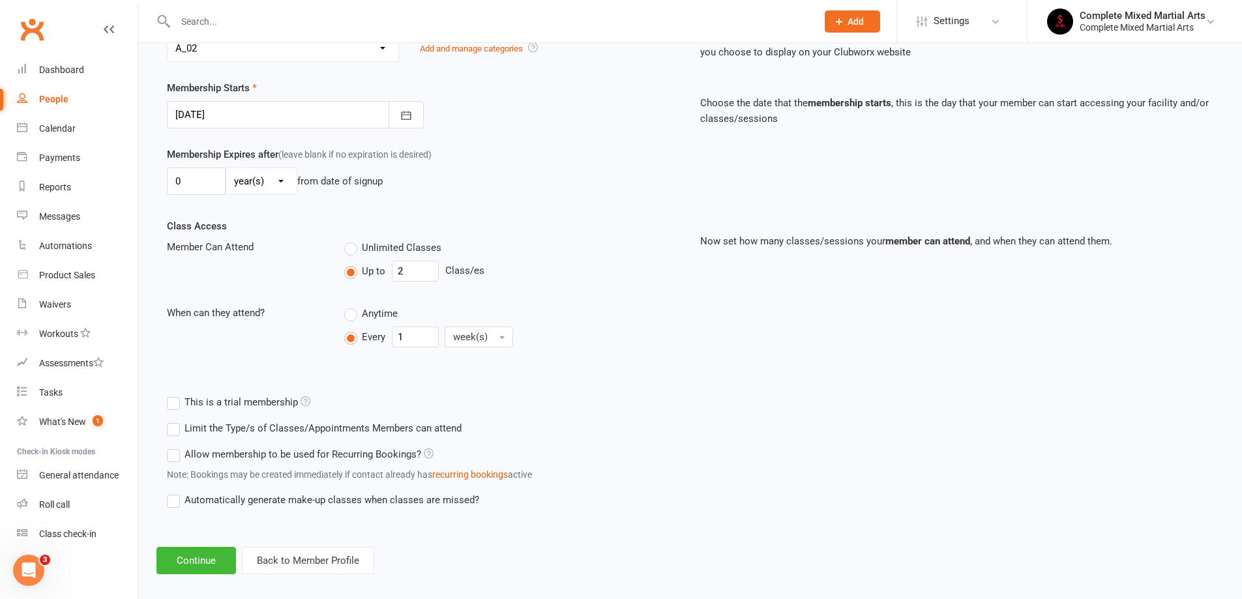
scroll to position [299, 0]
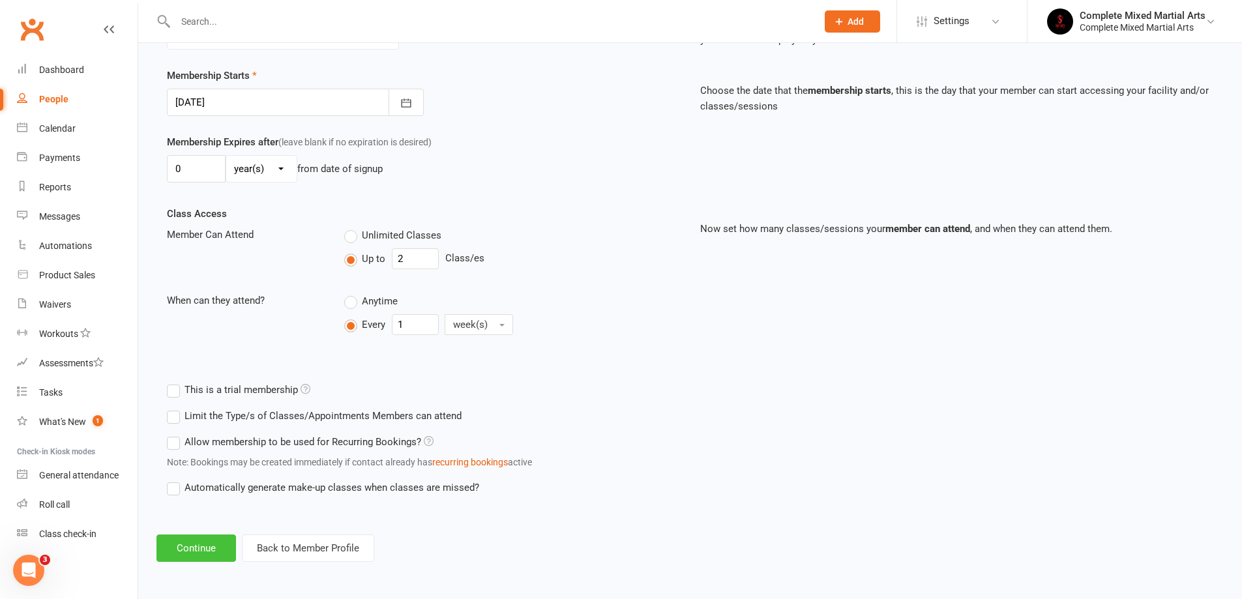
click at [199, 541] on button "Continue" at bounding box center [196, 547] width 80 height 27
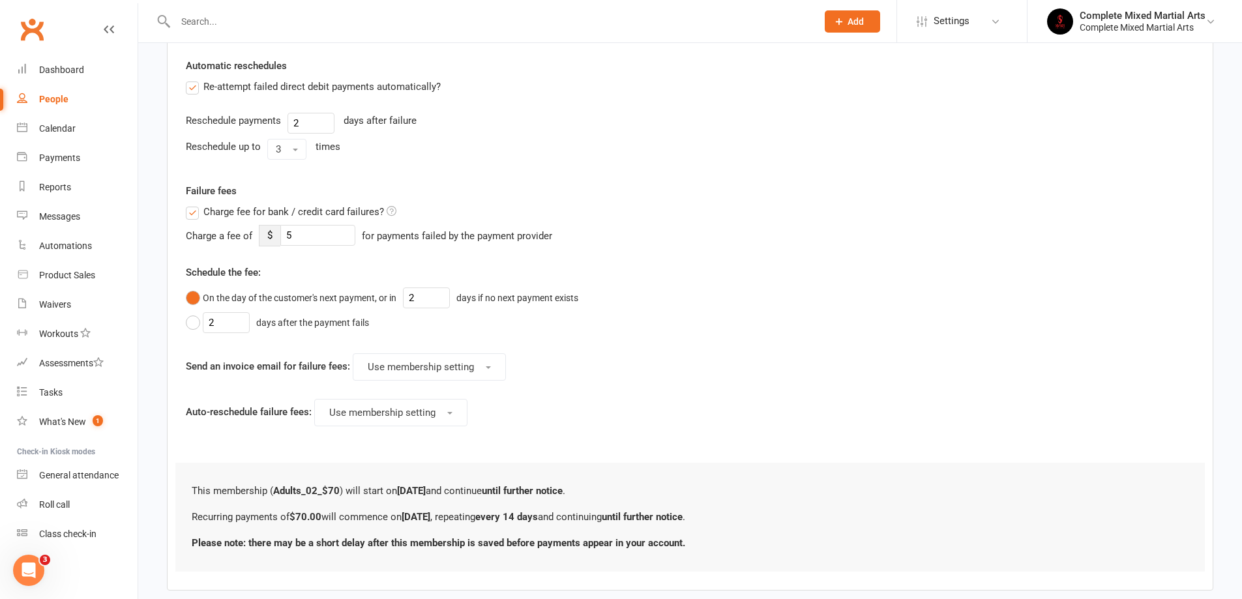
scroll to position [521, 0]
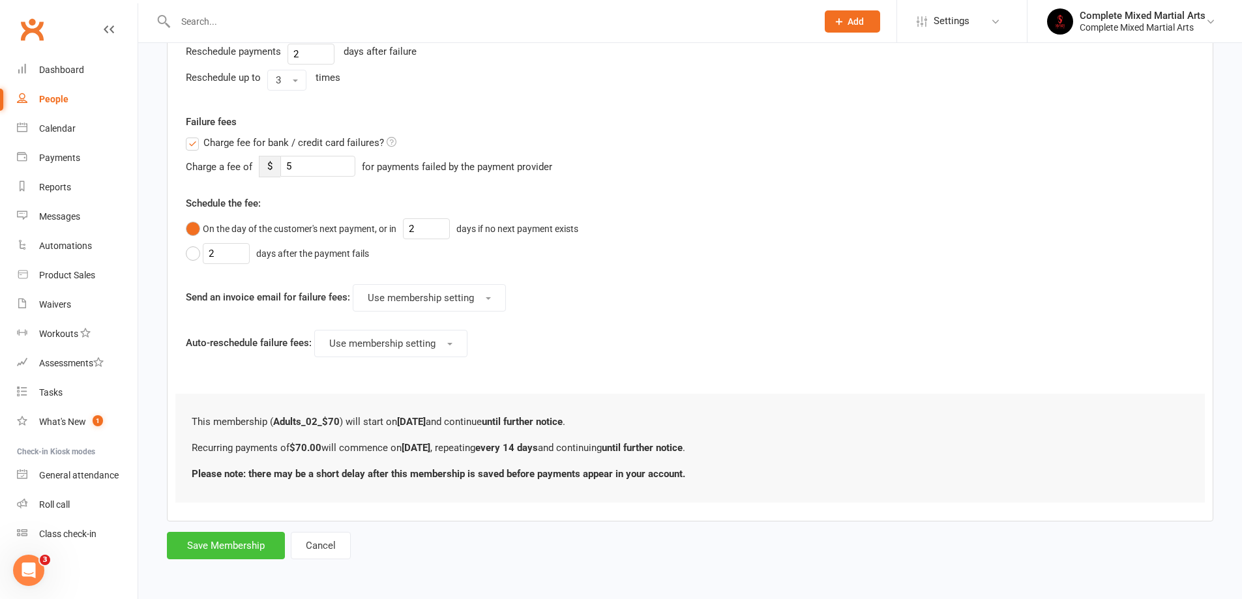
click at [268, 548] on button "Save Membership" at bounding box center [226, 545] width 118 height 27
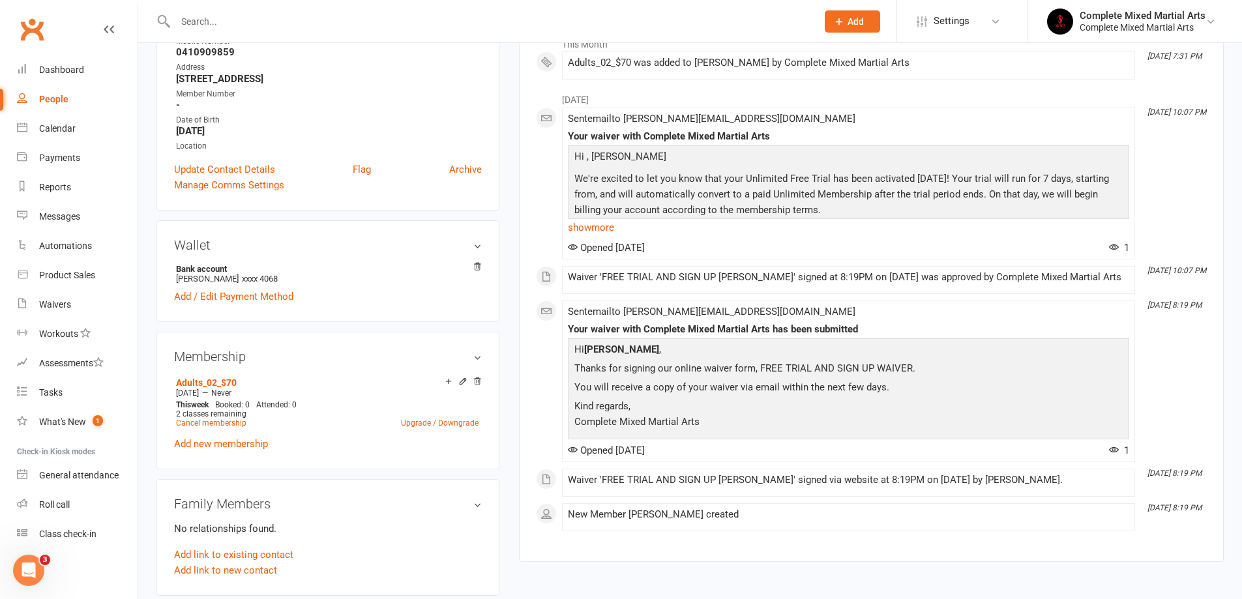
scroll to position [326, 0]
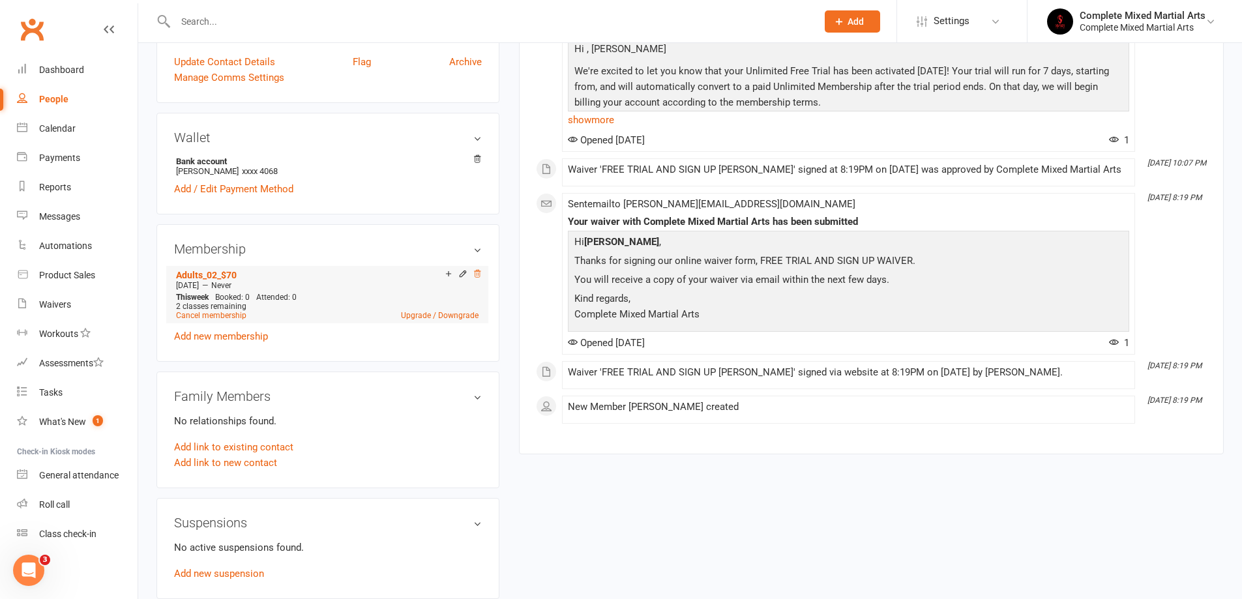
click at [480, 270] on icon at bounding box center [477, 273] width 9 height 9
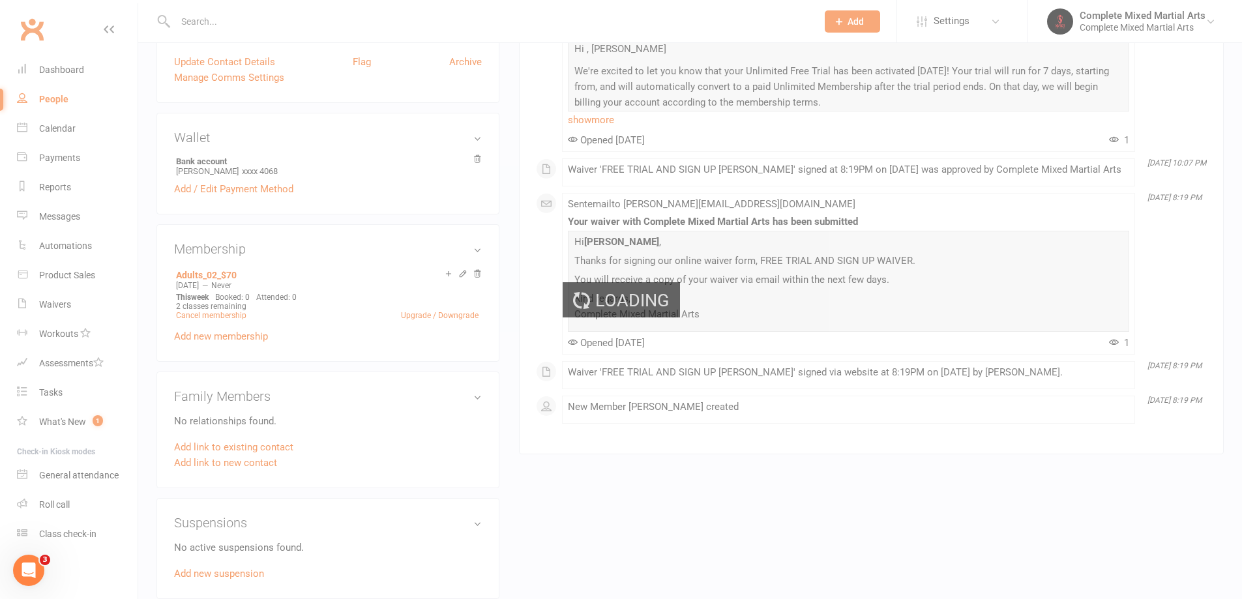
scroll to position [323, 0]
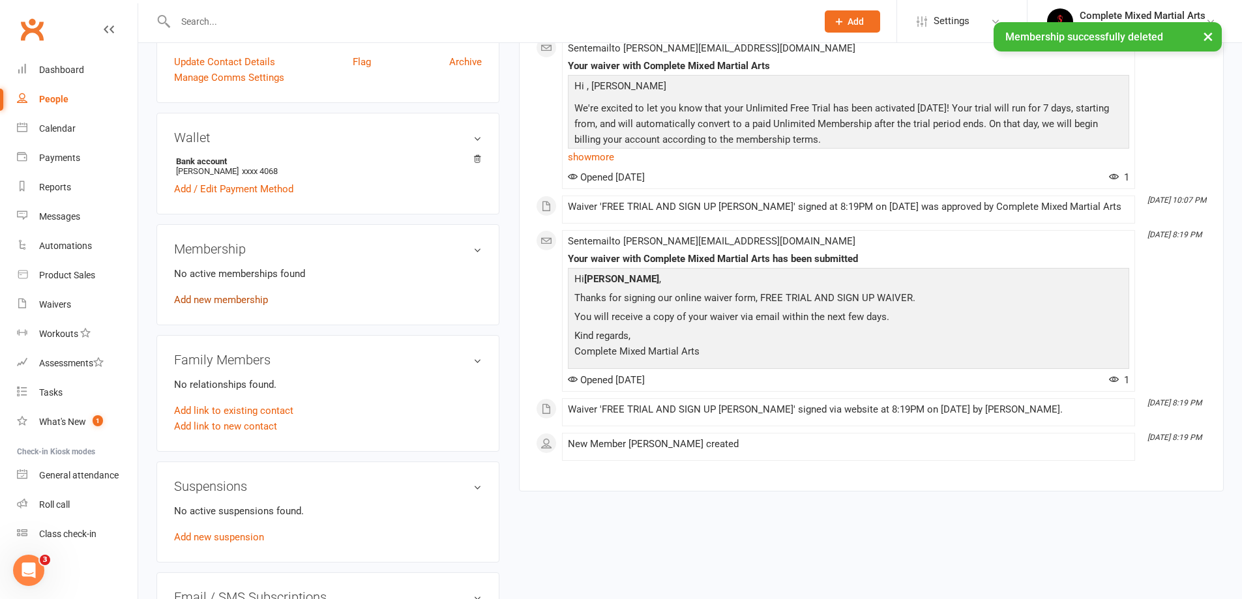
click at [252, 300] on link "Add new membership" at bounding box center [221, 300] width 94 height 12
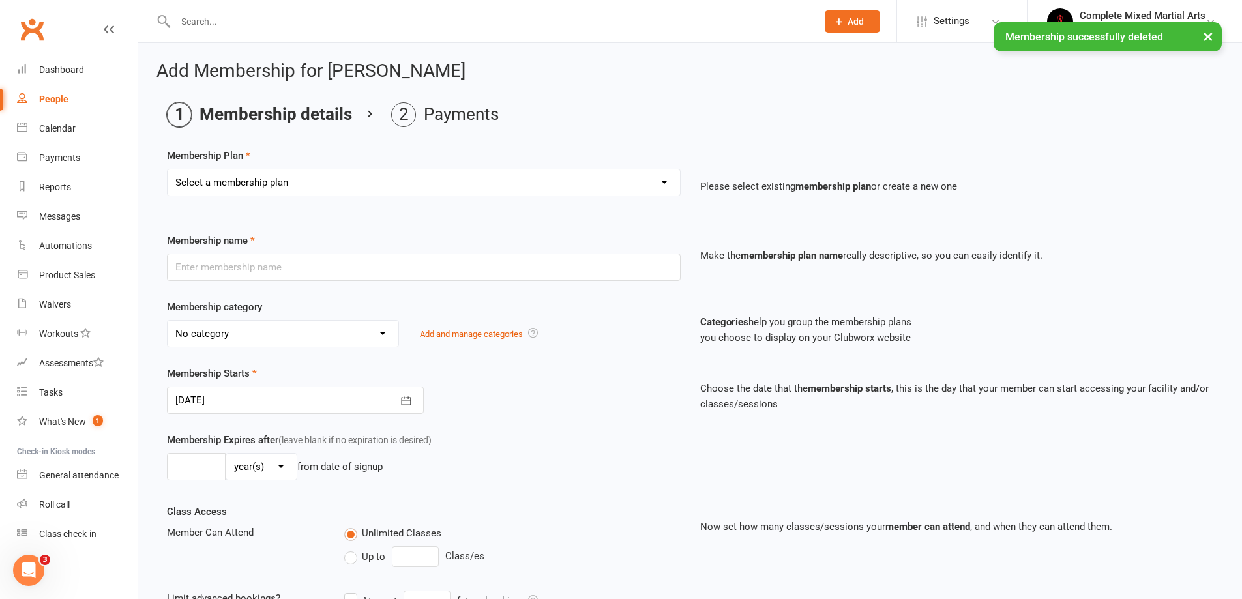
click at [489, 158] on div "Membership Plan Select a membership plan Create new Membership Plan Adults_01_$…" at bounding box center [690, 181] width 1046 height 66
click at [480, 184] on select "Select a membership plan Create new Membership Plan Adults_01_$40 Adults_02_$70…" at bounding box center [423, 182] width 512 height 26
select select "2"
click at [167, 169] on select "Select a membership plan Create new Membership Plan Adults_01_$40 Adults_02_$70…" at bounding box center [423, 182] width 512 height 26
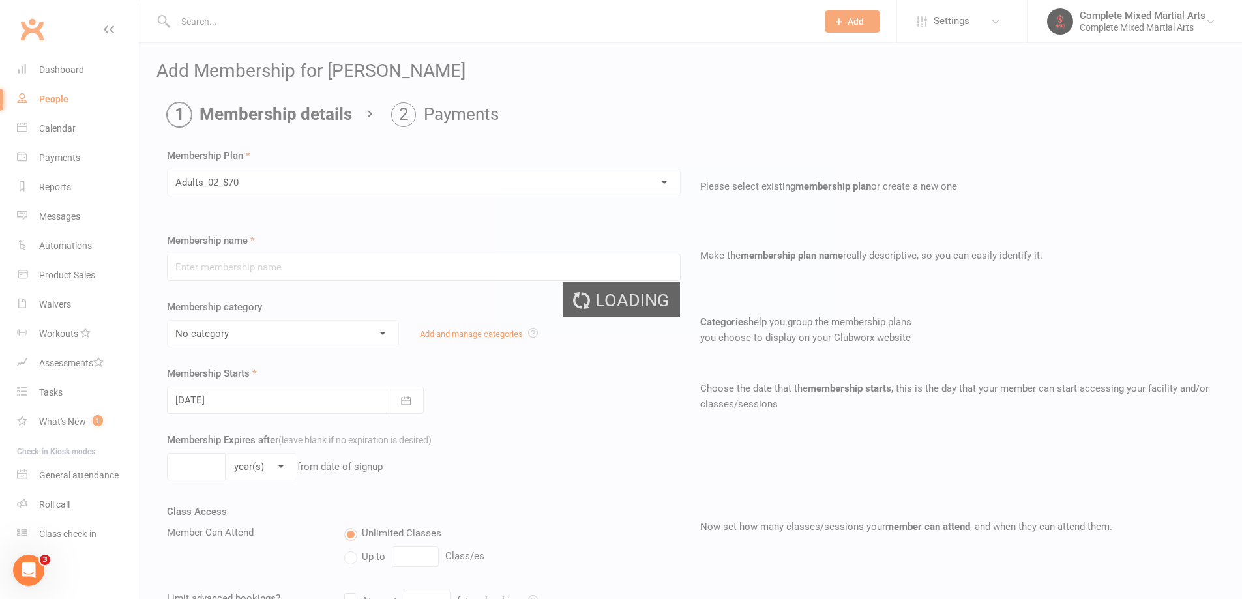
type input "Adults_02_$70"
select select "7"
type input "0"
type input "2"
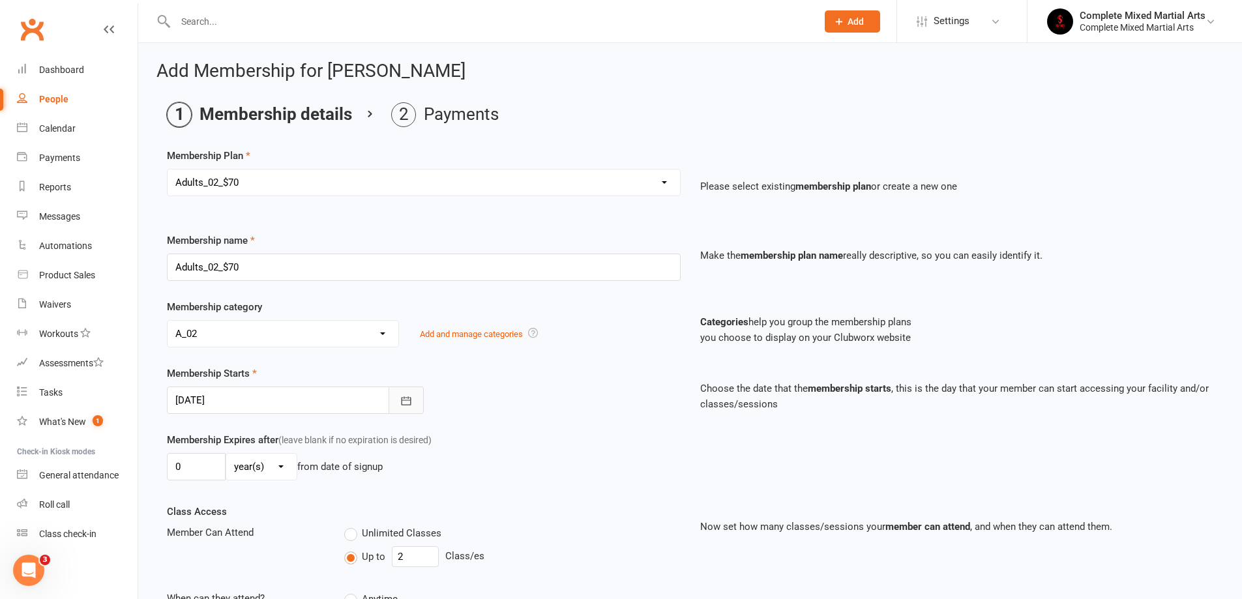
click at [403, 396] on icon "button" at bounding box center [406, 400] width 13 height 13
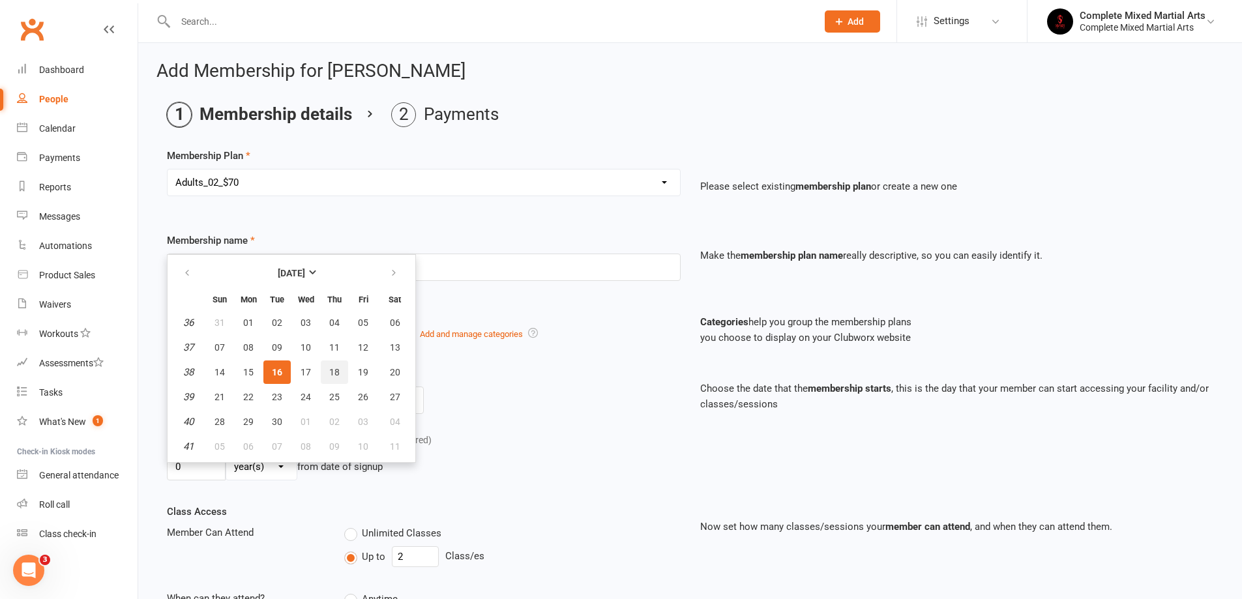
click at [332, 371] on span "18" at bounding box center [334, 372] width 10 height 10
type input "[DATE]"
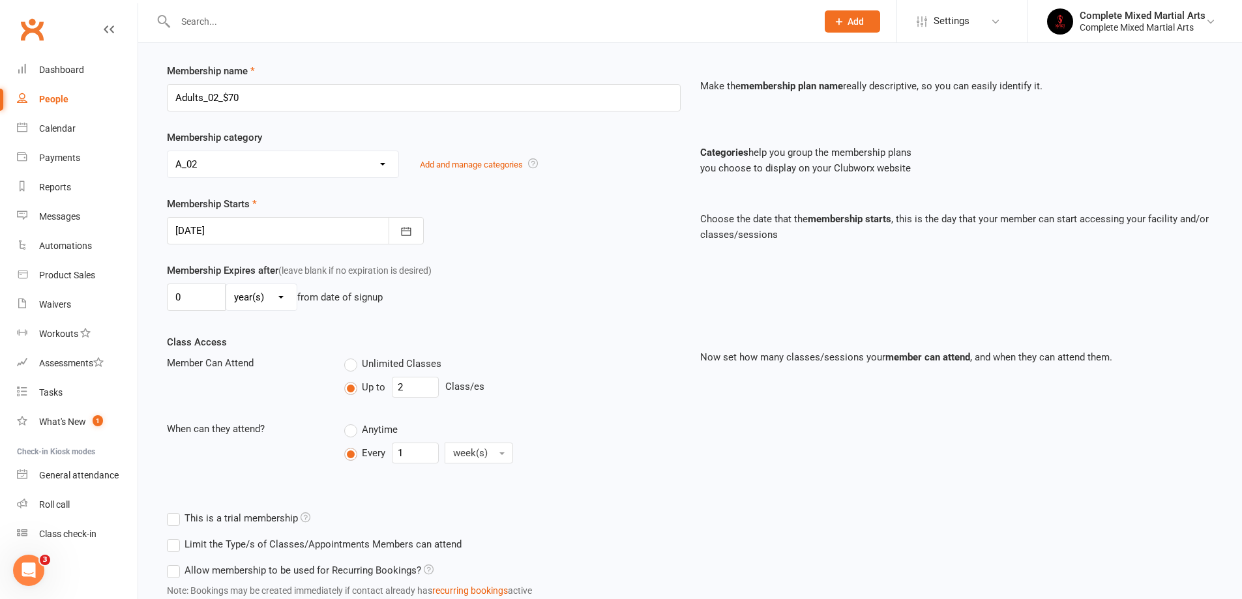
scroll to position [299, 0]
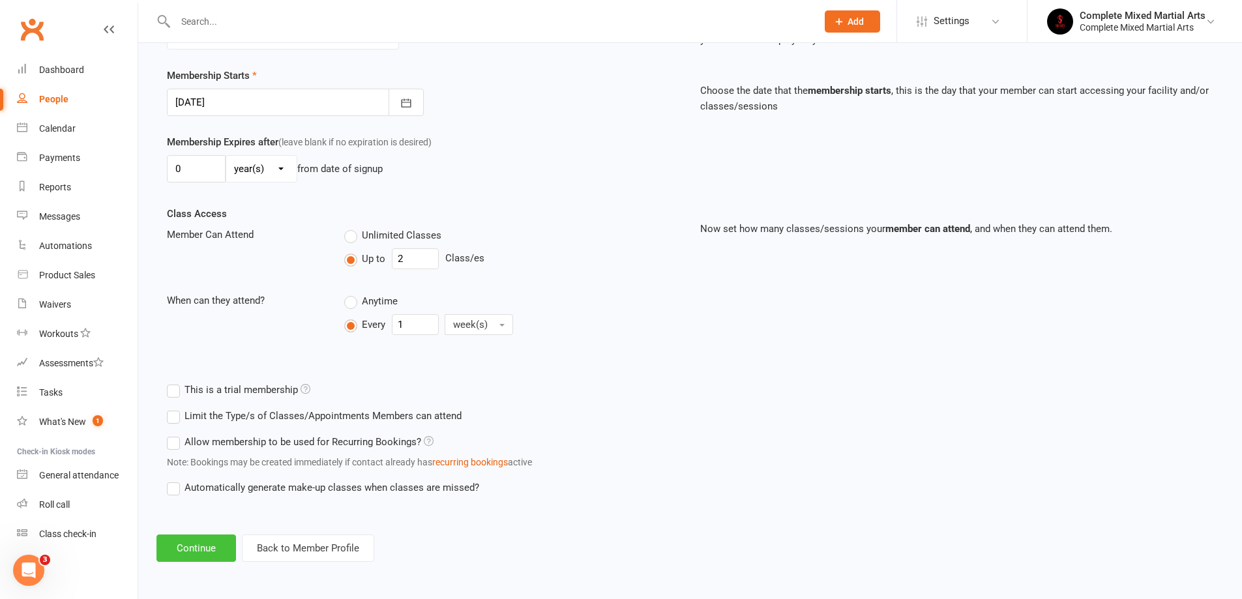
click at [209, 556] on button "Continue" at bounding box center [196, 547] width 80 height 27
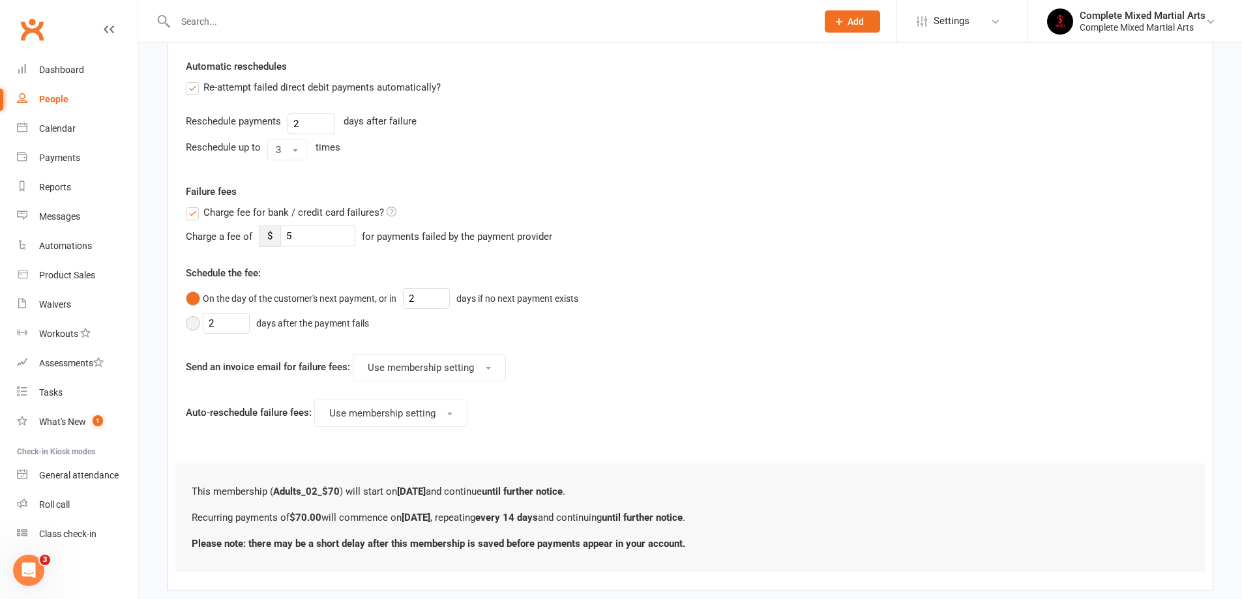
scroll to position [521, 0]
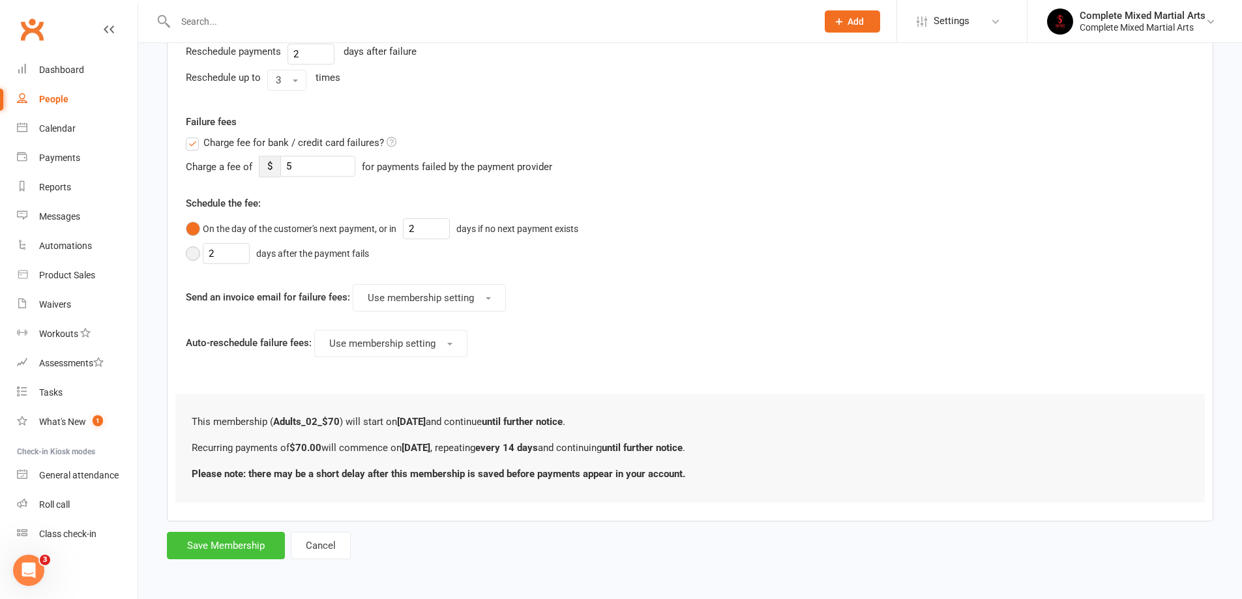
click at [244, 542] on button "Save Membership" at bounding box center [226, 545] width 118 height 27
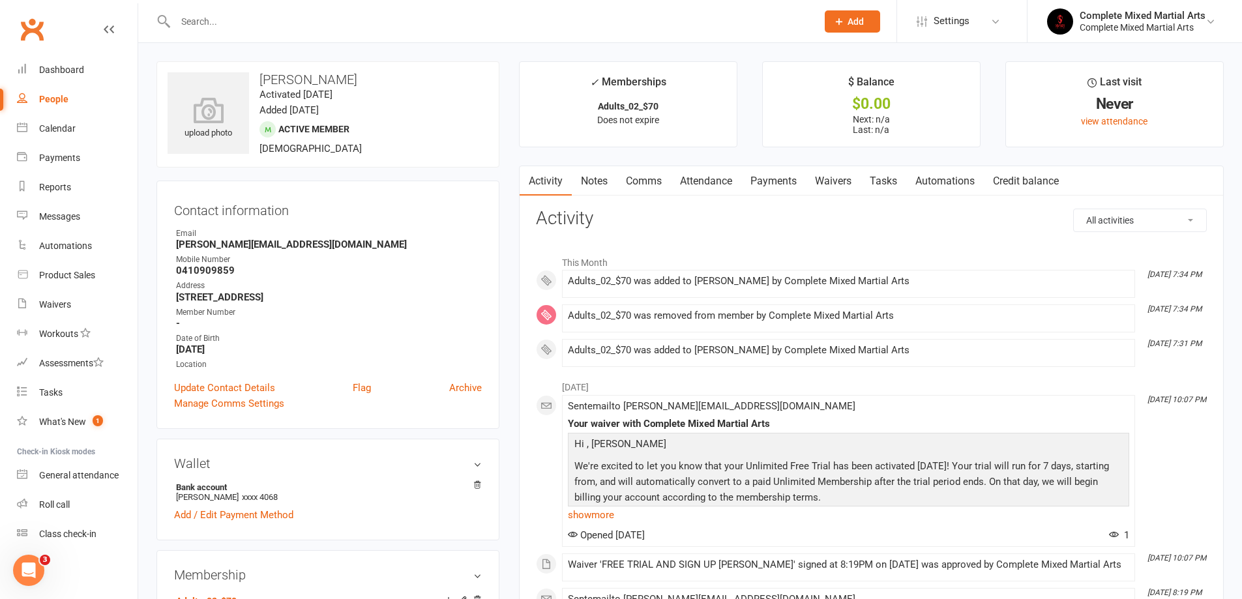
click at [294, 18] on input "text" at bounding box center [489, 21] width 636 height 18
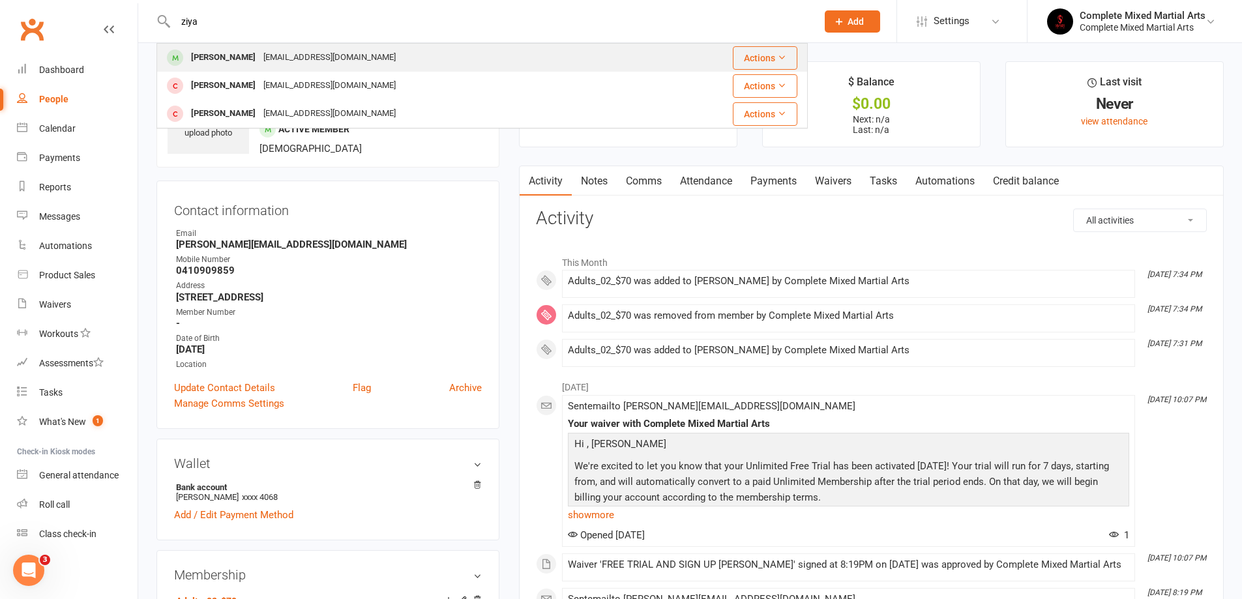
type input "ziya"
click at [285, 49] on div "[EMAIL_ADDRESS][DOMAIN_NAME]" at bounding box center [329, 57] width 140 height 19
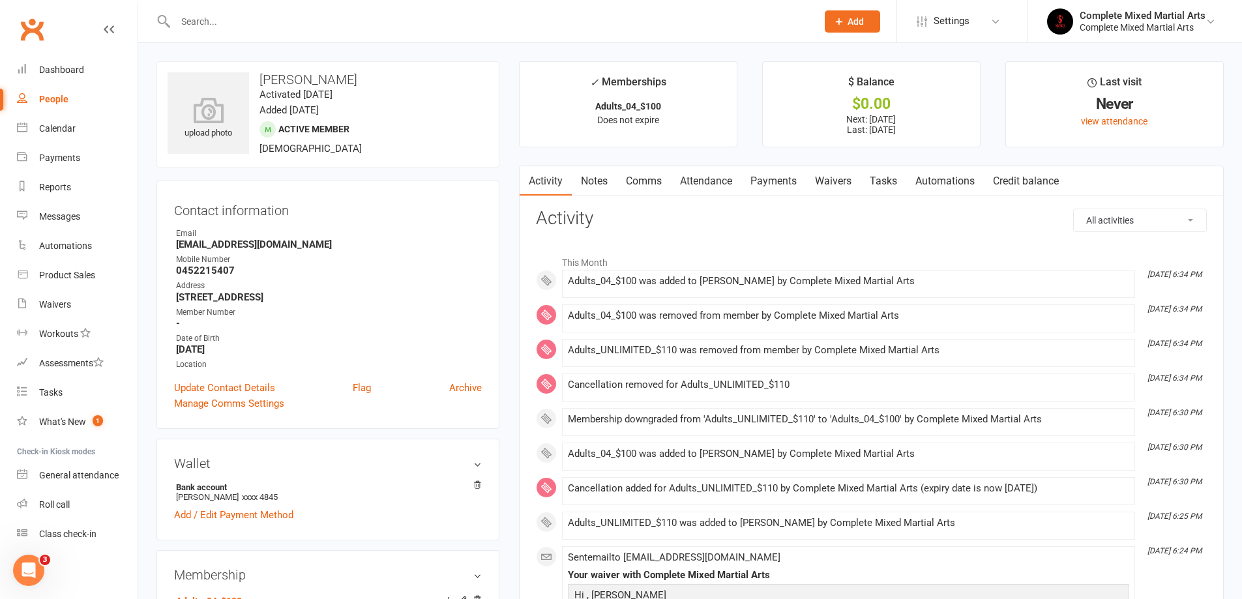
click at [780, 185] on link "Payments" at bounding box center [773, 181] width 65 height 30
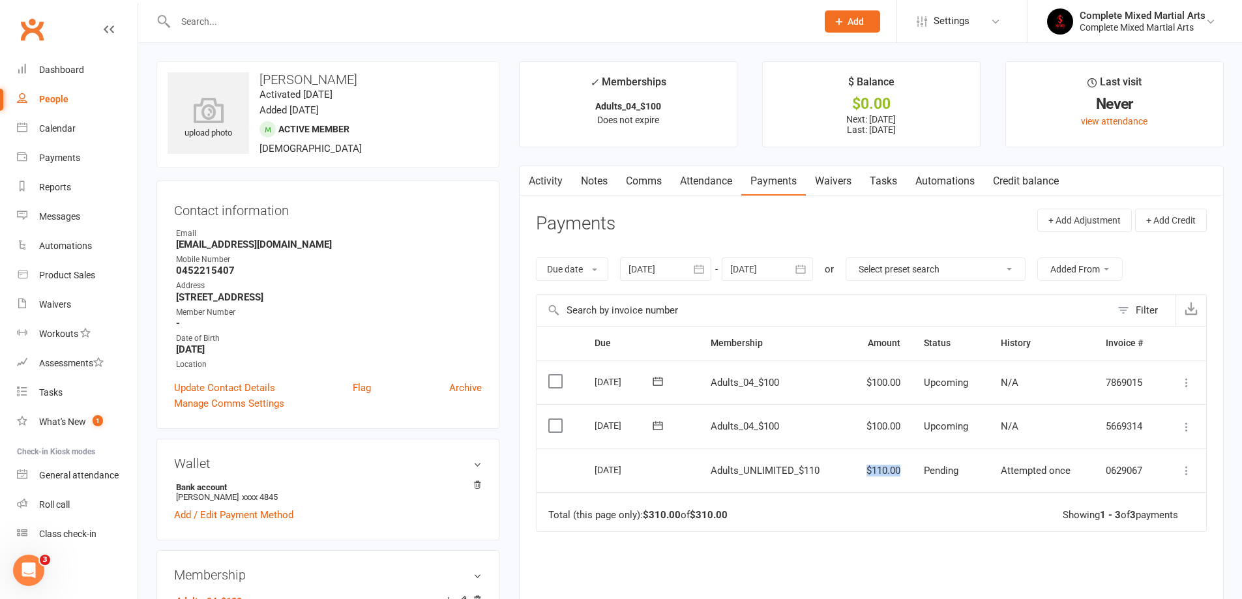
drag, startPoint x: 901, startPoint y: 474, endPoint x: 830, endPoint y: 471, distance: 71.1
click at [830, 471] on tr "Select this [DATE] [PERSON_NAME] Adults_UNLIMITED_$110 $110.00 Pending Attempte…" at bounding box center [870, 470] width 669 height 44
click at [810, 486] on td "Adults_UNLIMITED_$110" at bounding box center [773, 470] width 149 height 44
drag, startPoint x: 911, startPoint y: 468, endPoint x: 863, endPoint y: 471, distance: 48.3
click at [863, 471] on td "$110.00" at bounding box center [879, 470] width 65 height 44
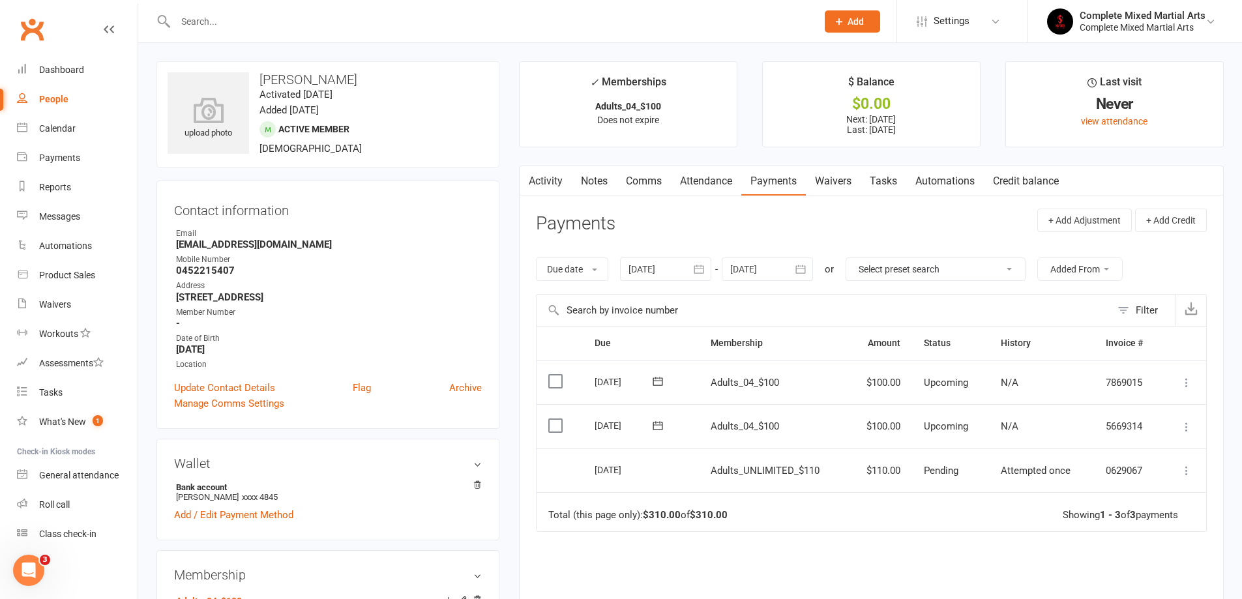
click at [790, 482] on td "Adults_UNLIMITED_$110" at bounding box center [773, 470] width 149 height 44
click at [1185, 426] on icon at bounding box center [1186, 426] width 13 height 13
click at [1077, 555] on link "Change amount" at bounding box center [1117, 557] width 154 height 26
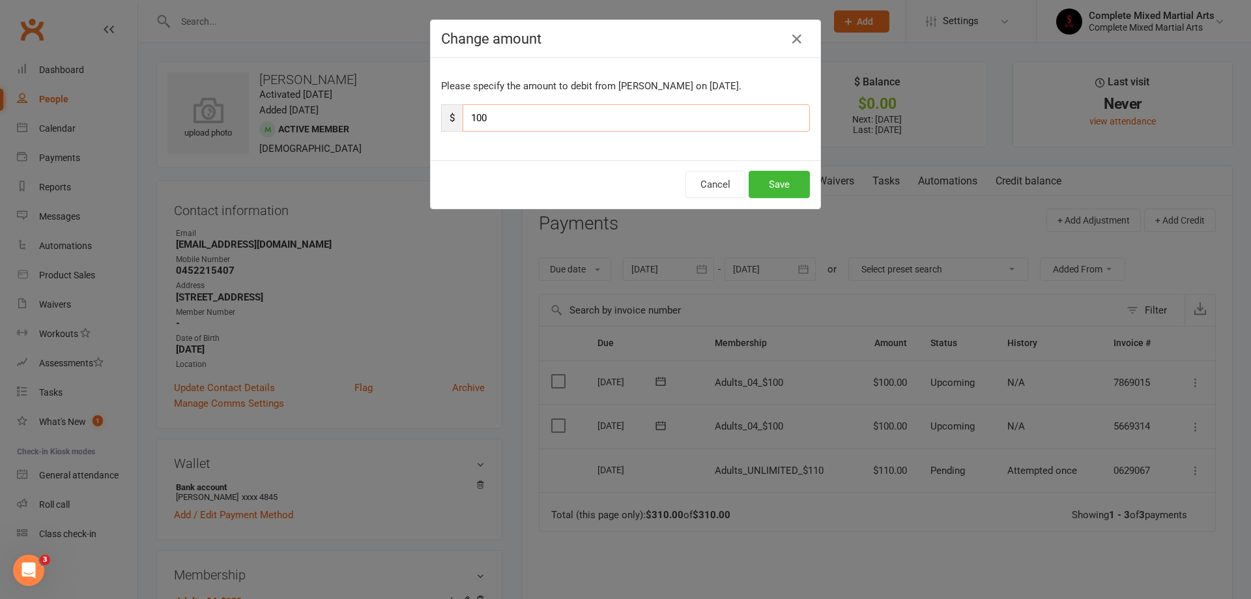
drag, startPoint x: 595, startPoint y: 122, endPoint x: 458, endPoint y: 122, distance: 136.9
click at [456, 121] on div "$ 100" at bounding box center [625, 117] width 369 height 27
type input "90"
click at [781, 184] on button "Save" at bounding box center [779, 184] width 61 height 27
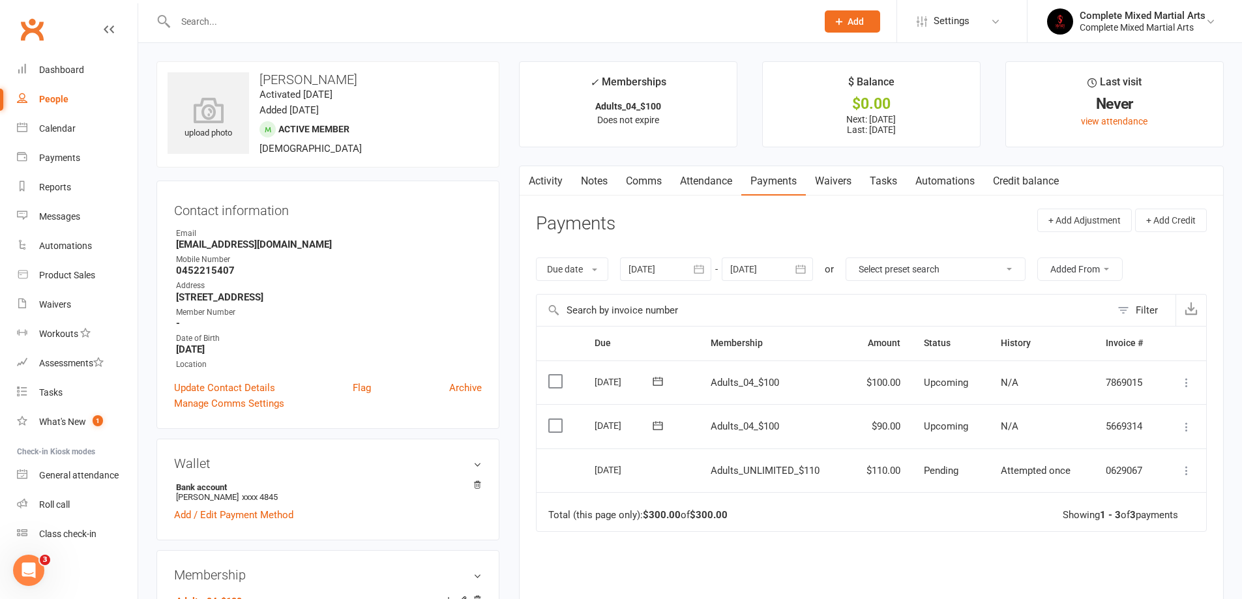
click at [283, 20] on input "text" at bounding box center [489, 21] width 636 height 18
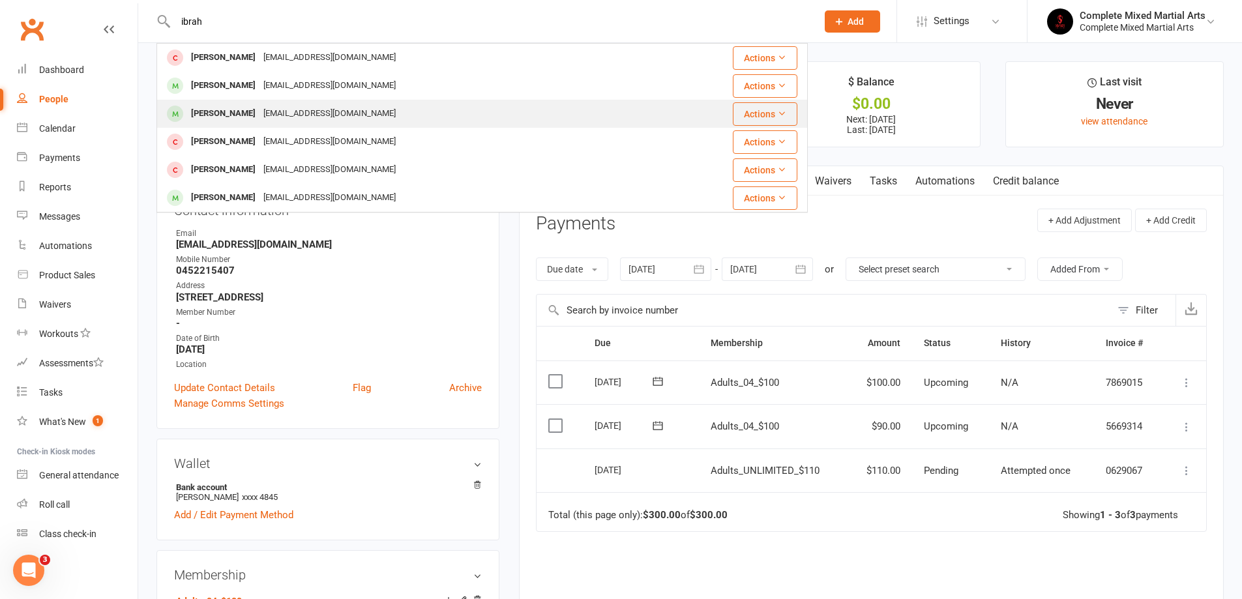
type input "ibrah"
click at [296, 110] on div "[EMAIL_ADDRESS][DOMAIN_NAME]" at bounding box center [329, 113] width 140 height 19
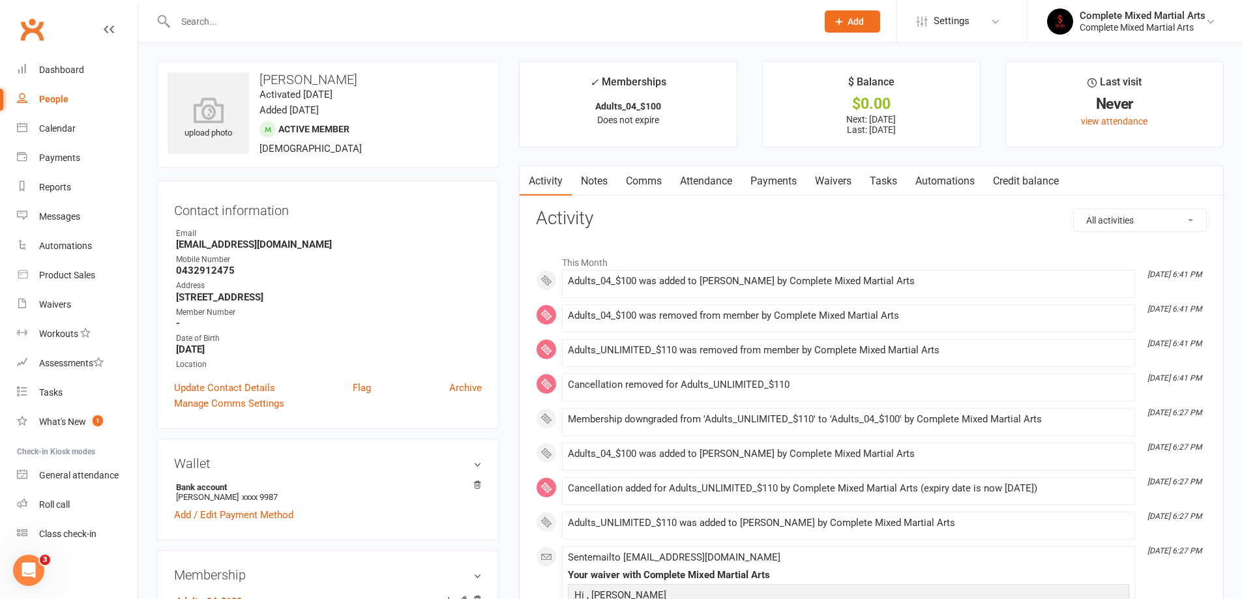
click at [777, 191] on link "Payments" at bounding box center [773, 181] width 65 height 30
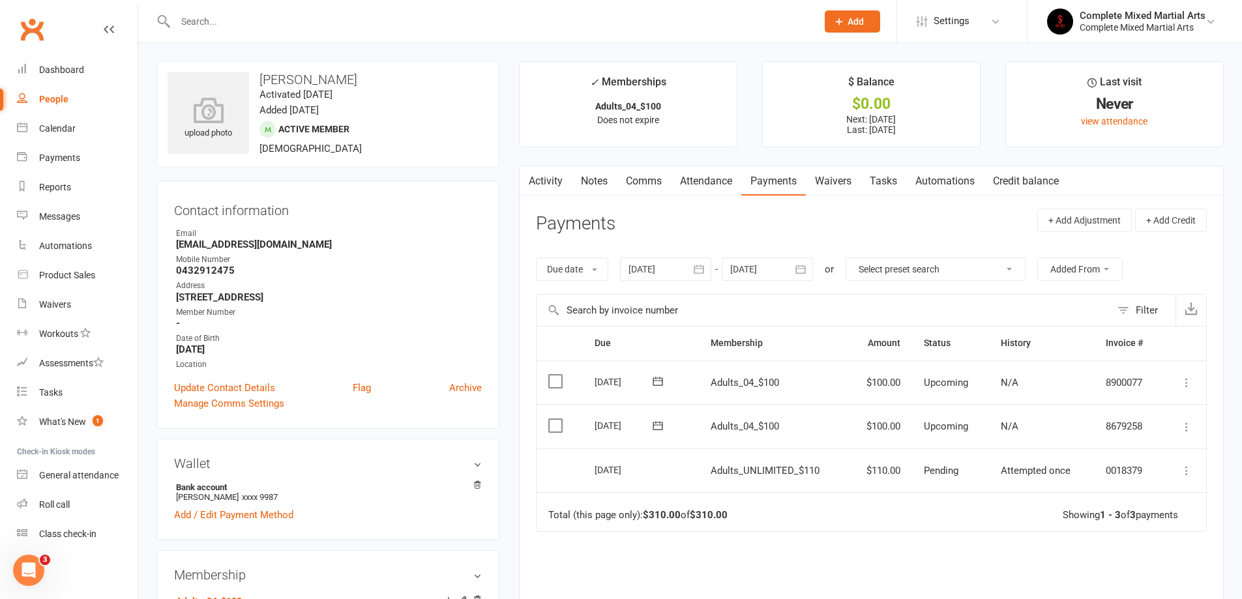
click at [1171, 430] on td "Mark as Paid (Cash) [PERSON_NAME] as Paid (POS) Mark as Paid (Other) Skip Chang…" at bounding box center [1183, 426] width 44 height 44
click at [1182, 427] on icon at bounding box center [1186, 426] width 13 height 13
click at [1055, 560] on link "Change amount" at bounding box center [1117, 557] width 154 height 26
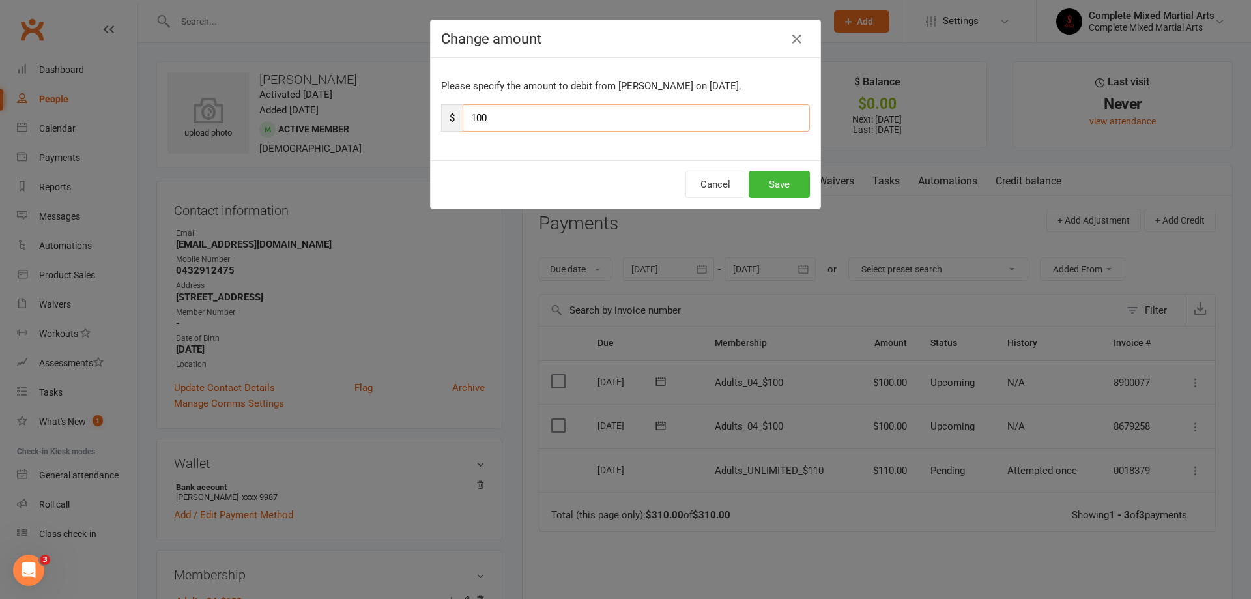
drag, startPoint x: 495, startPoint y: 124, endPoint x: 452, endPoint y: 128, distance: 43.2
click at [452, 128] on div "$ 100" at bounding box center [625, 117] width 369 height 27
type input "90"
click at [770, 198] on div "Cancel Save" at bounding box center [626, 184] width 390 height 48
click at [778, 187] on button "Save" at bounding box center [779, 184] width 61 height 27
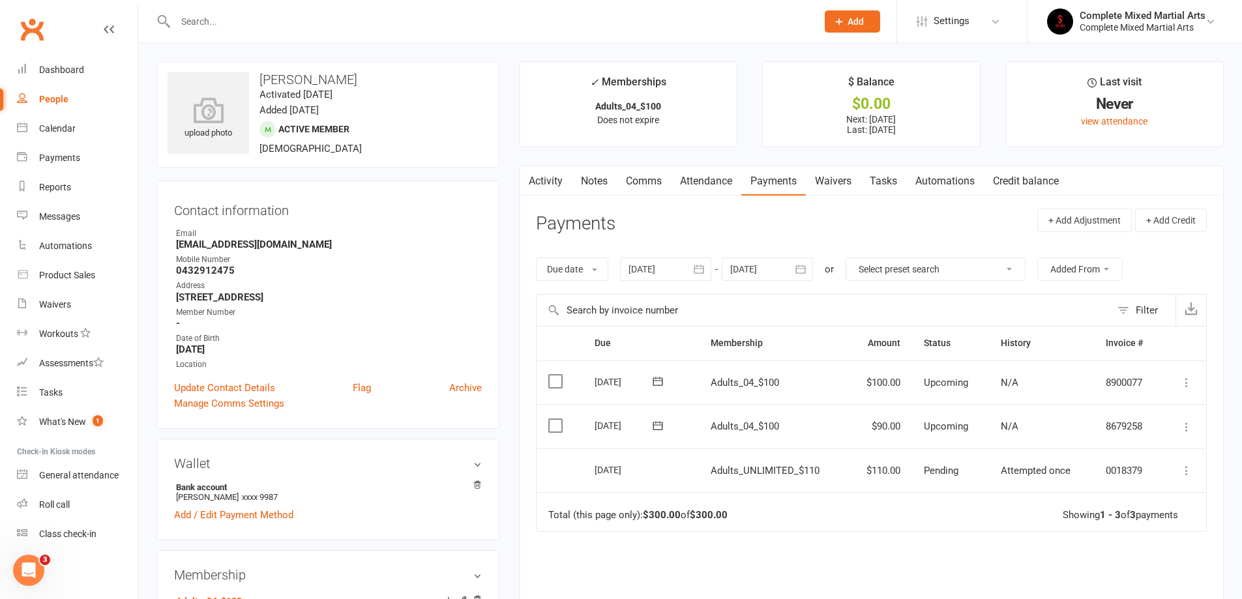
click at [292, 21] on input "text" at bounding box center [489, 21] width 636 height 18
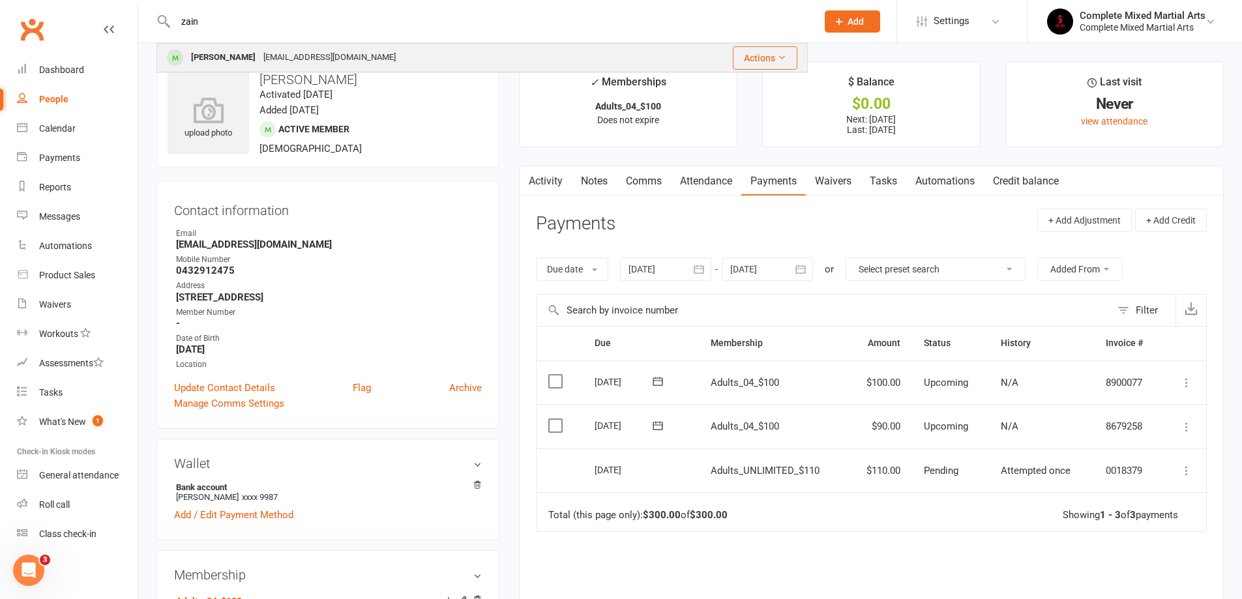
type input "zain"
click at [250, 63] on div "[PERSON_NAME]" at bounding box center [223, 57] width 72 height 19
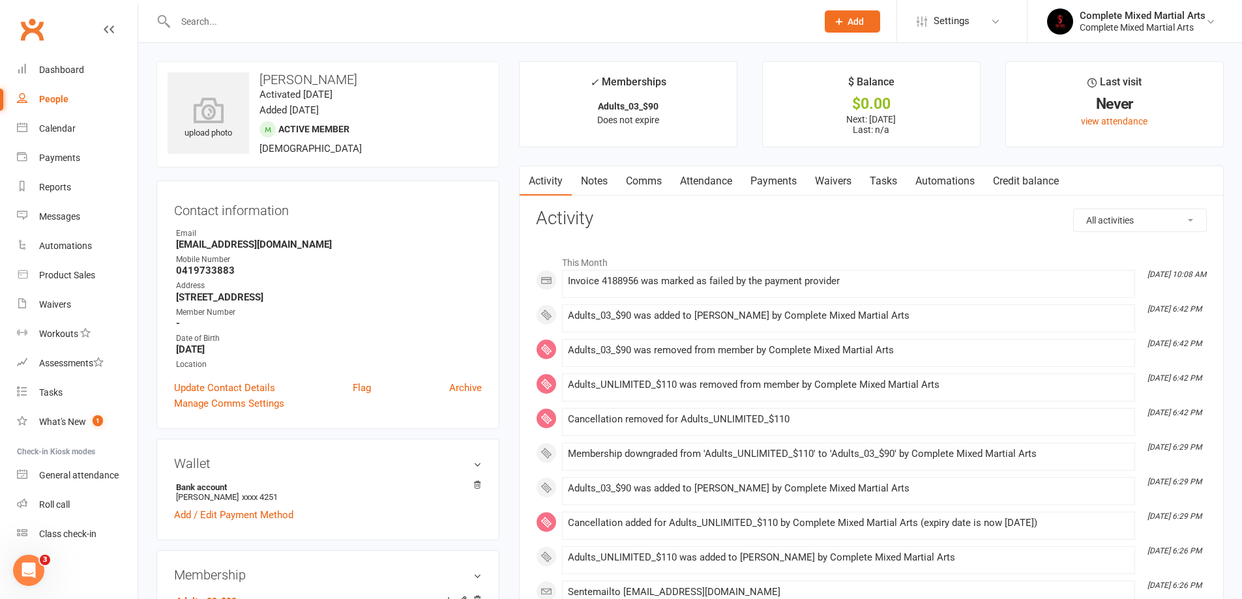
click at [770, 183] on link "Payments" at bounding box center [773, 181] width 65 height 30
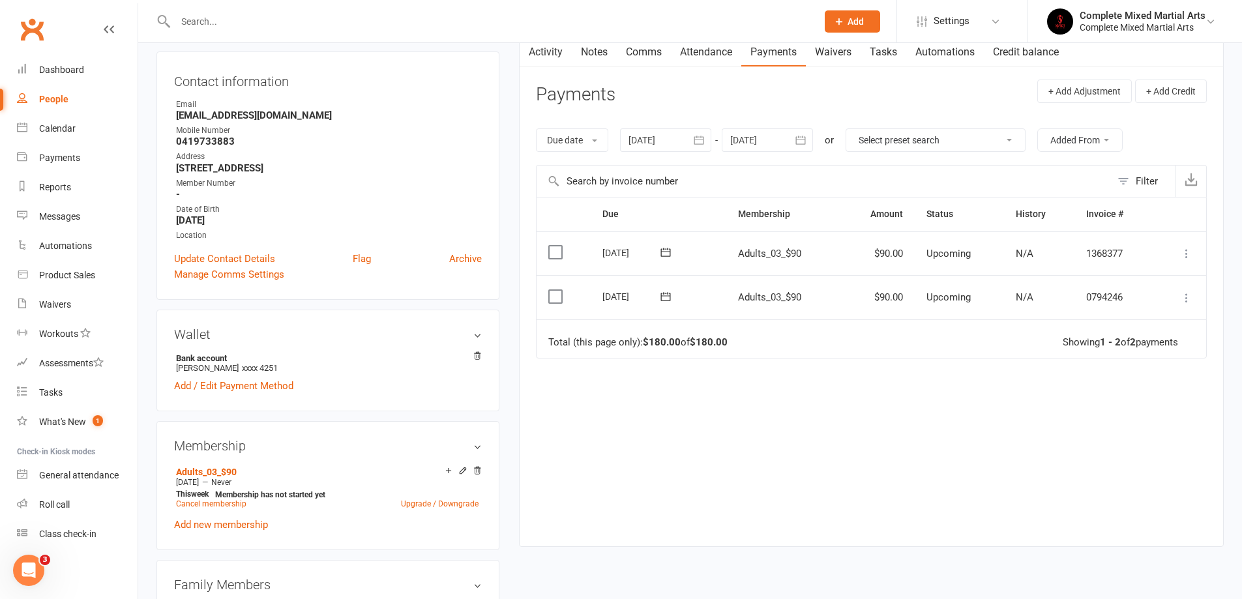
scroll to position [130, 0]
drag, startPoint x: 801, startPoint y: 296, endPoint x: 687, endPoint y: 301, distance: 114.2
click at [692, 297] on tr "Select this [DATE] [PERSON_NAME] Adults_03_$90 $90.00 Upcoming N/A 0794246 [PER…" at bounding box center [870, 296] width 669 height 44
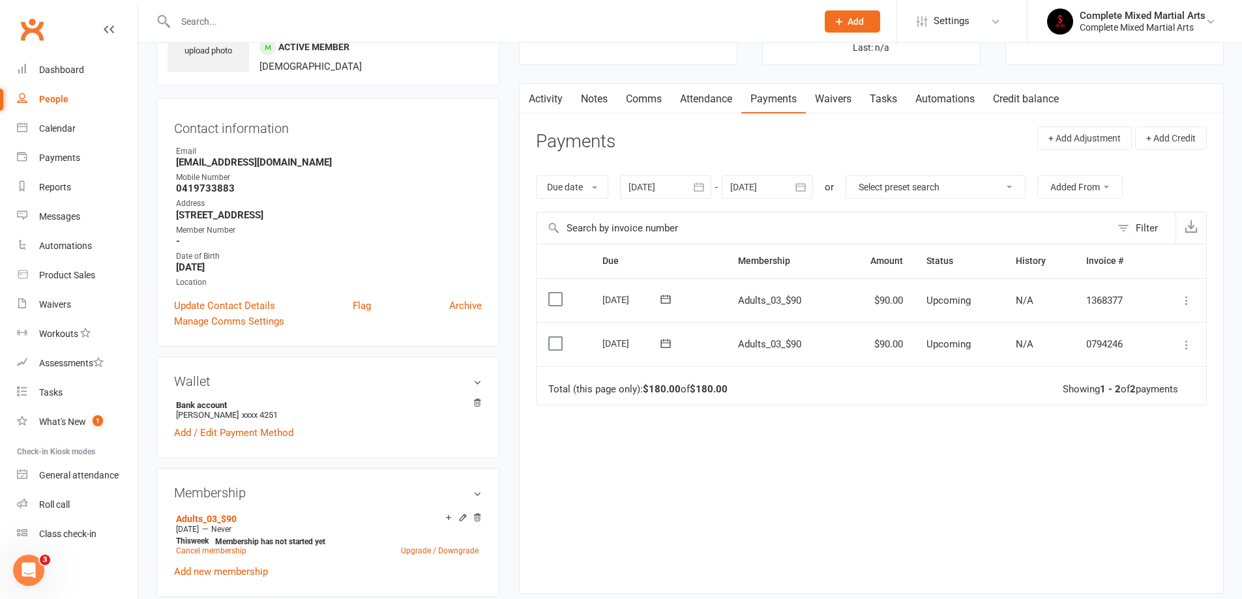
scroll to position [0, 0]
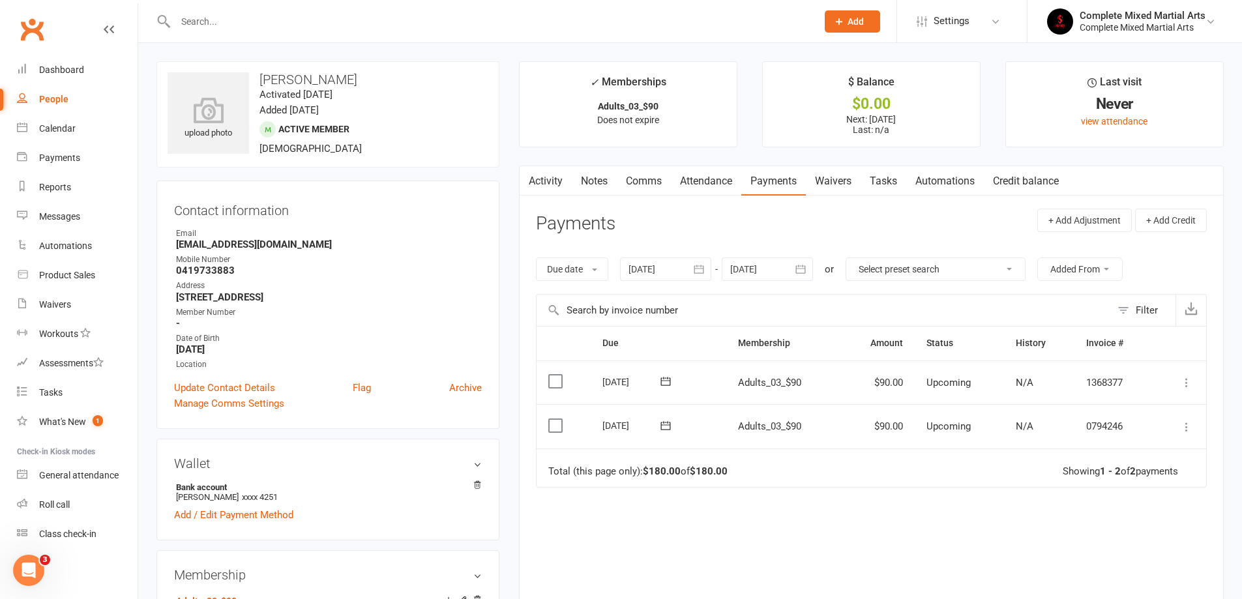
click at [826, 396] on td "Adults_03_$90" at bounding box center [783, 382] width 114 height 44
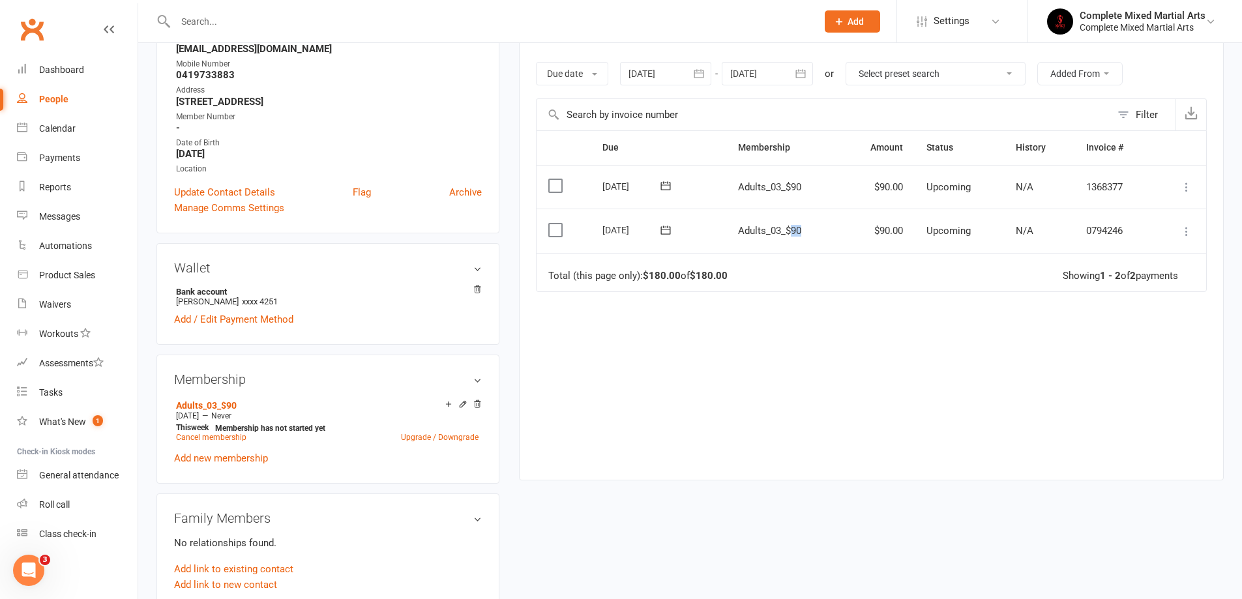
drag, startPoint x: 804, startPoint y: 237, endPoint x: 789, endPoint y: 240, distance: 16.1
click at [789, 240] on td "Adults_03_$90" at bounding box center [783, 231] width 114 height 44
click at [789, 244] on td "Adults_03_$90" at bounding box center [783, 231] width 114 height 44
click at [480, 407] on icon at bounding box center [477, 404] width 9 height 9
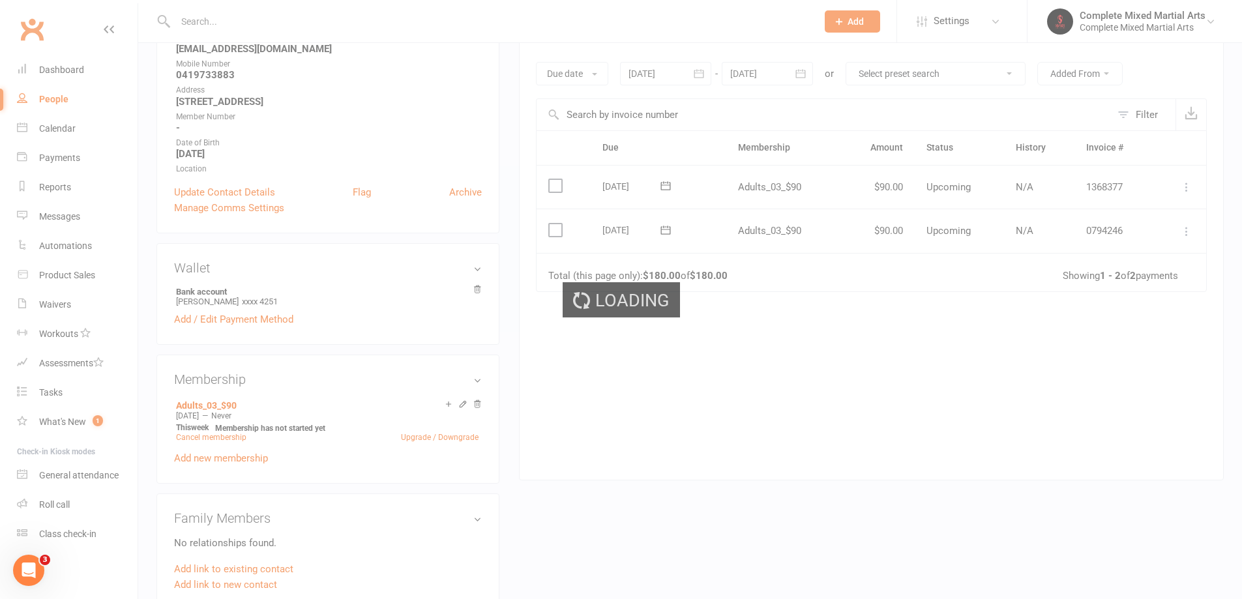
scroll to position [193, 0]
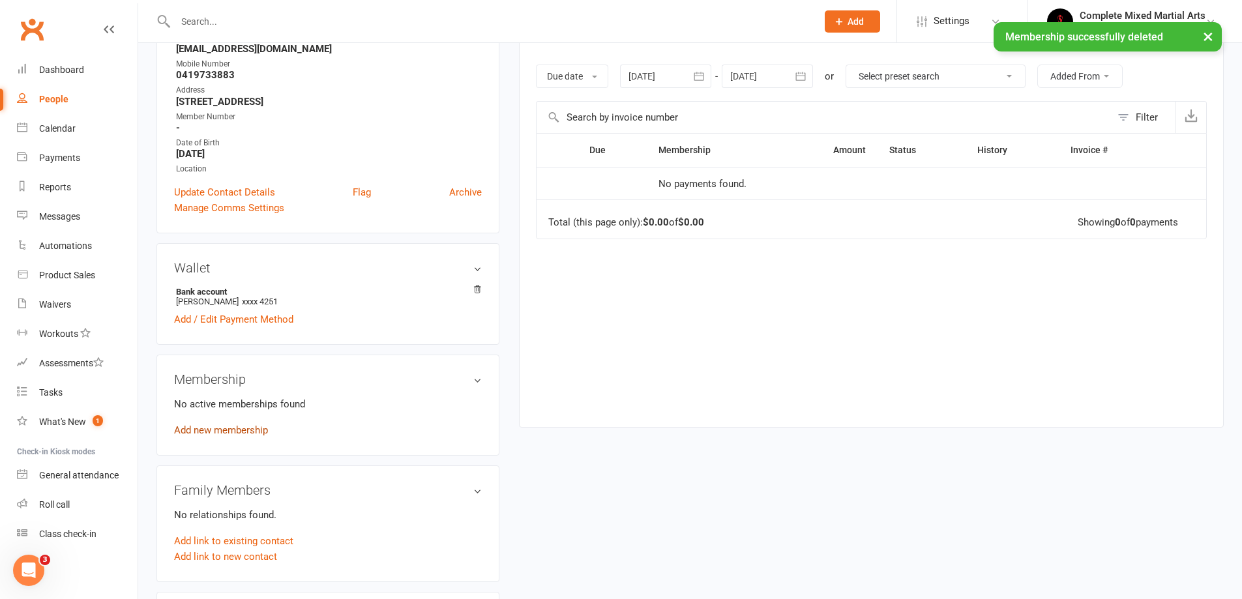
click at [245, 426] on link "Add new membership" at bounding box center [221, 430] width 94 height 12
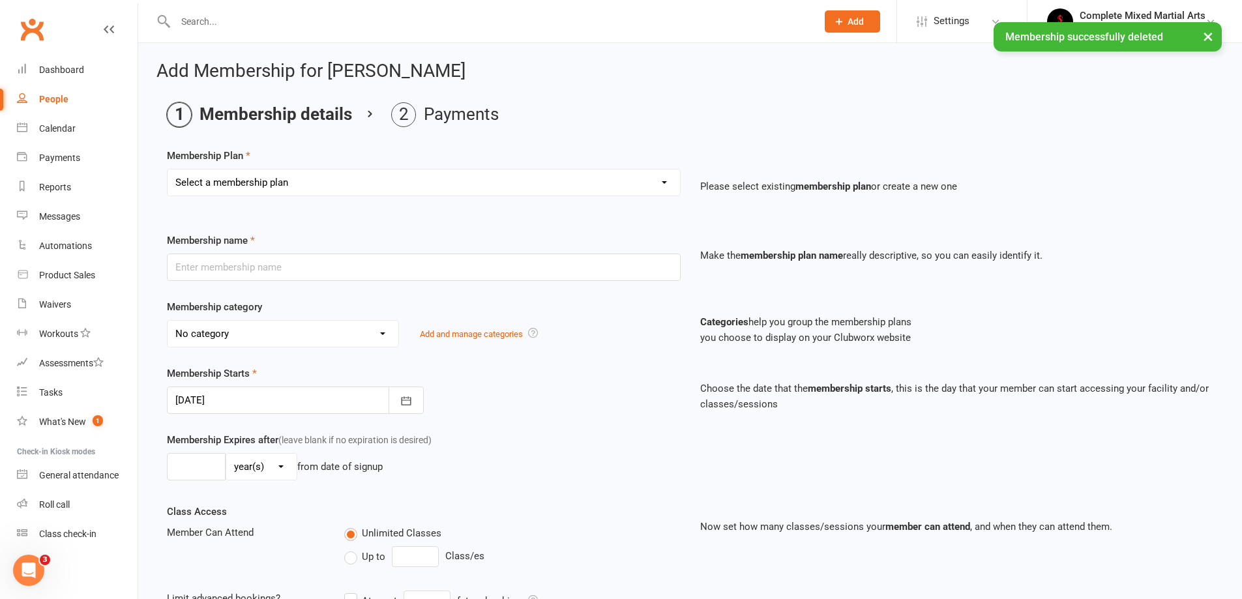
click at [288, 182] on select "Select a membership plan Create new Membership Plan Adults_01_$40 Adults_02_$70…" at bounding box center [423, 182] width 512 height 26
select select "3"
click at [167, 169] on select "Select a membership plan Create new Membership Plan Adults_01_$40 Adults_02_$70…" at bounding box center [423, 182] width 512 height 26
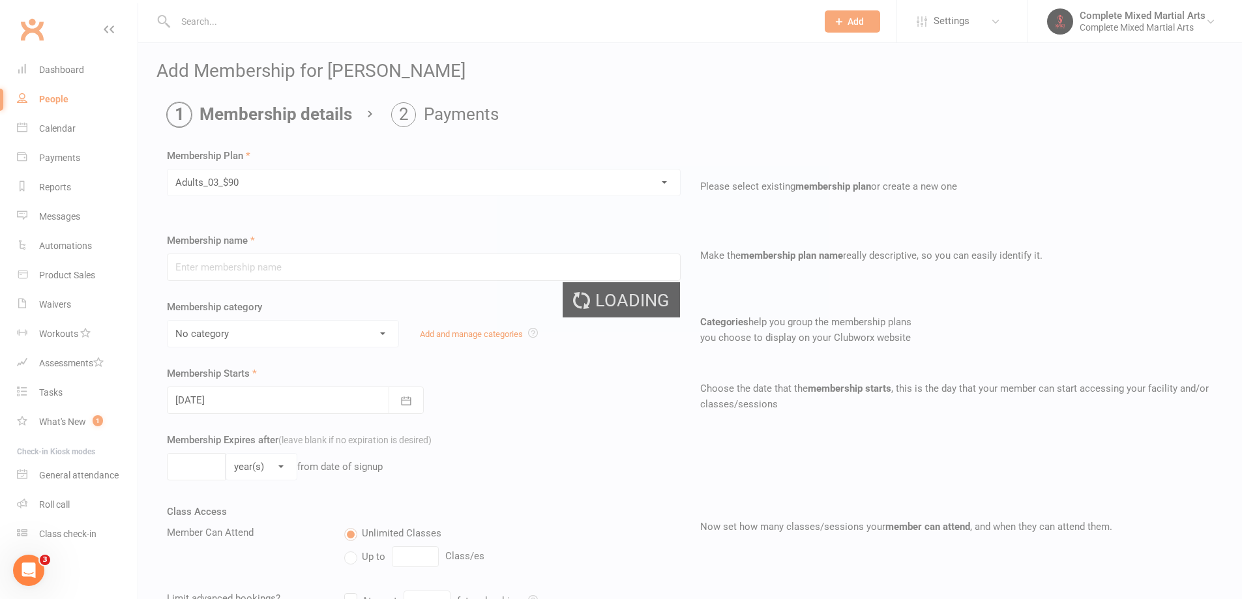
type input "Adults_03_$90"
select select "8"
type input "0"
type input "3"
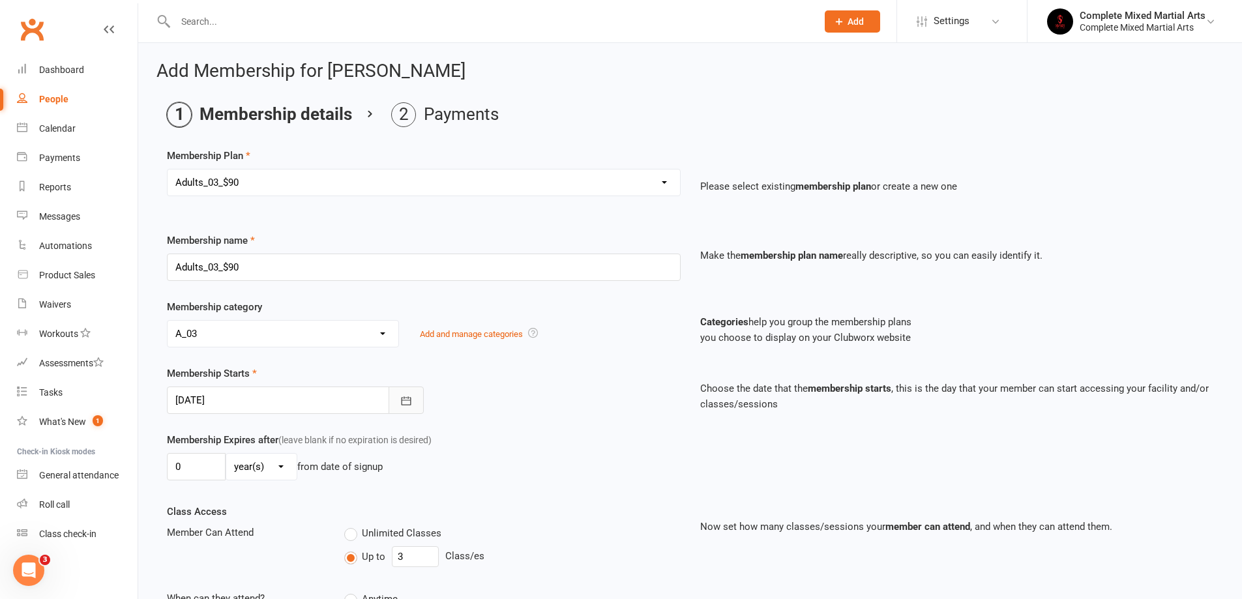
click at [397, 402] on button "button" at bounding box center [405, 399] width 35 height 27
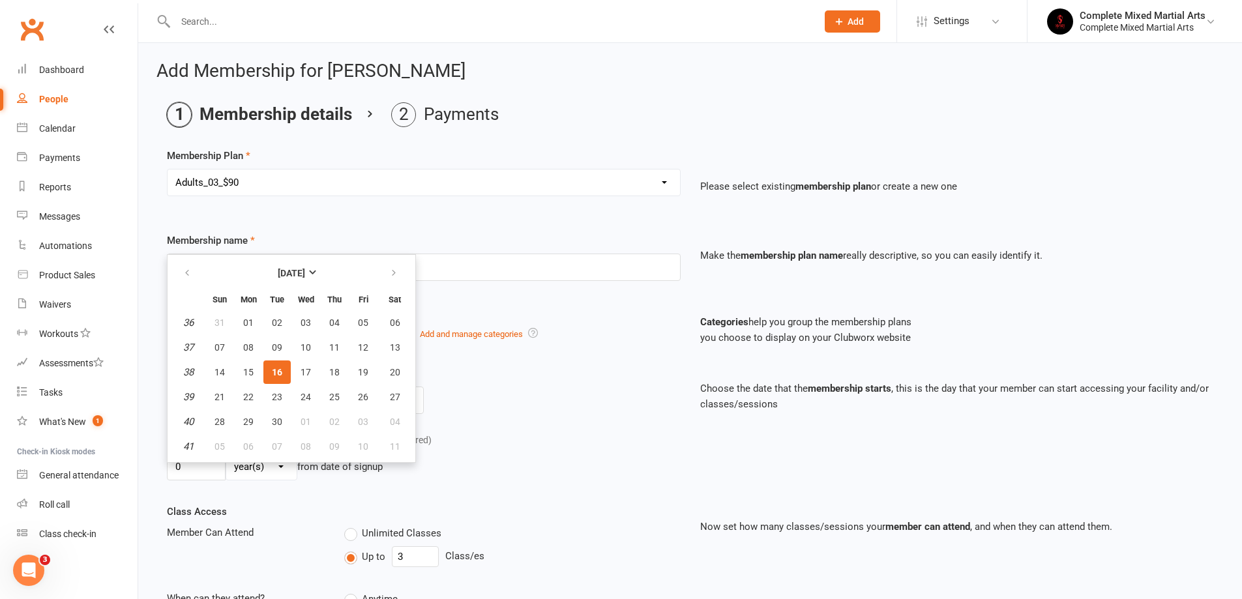
click at [280, 377] on span "16" at bounding box center [277, 372] width 10 height 10
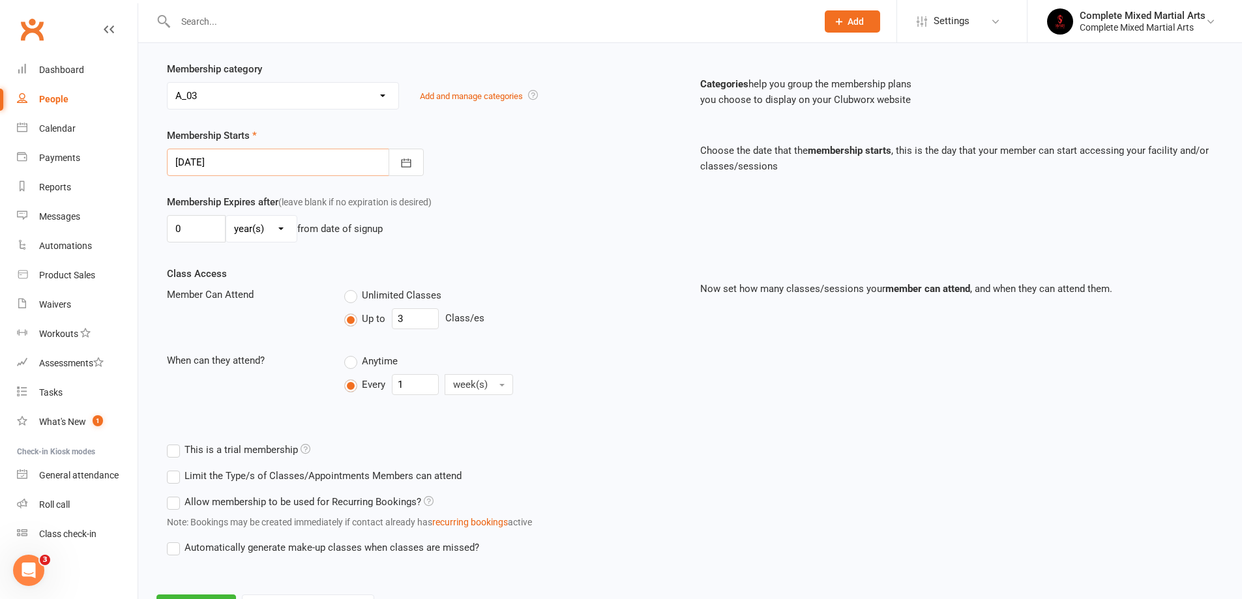
scroll to position [299, 0]
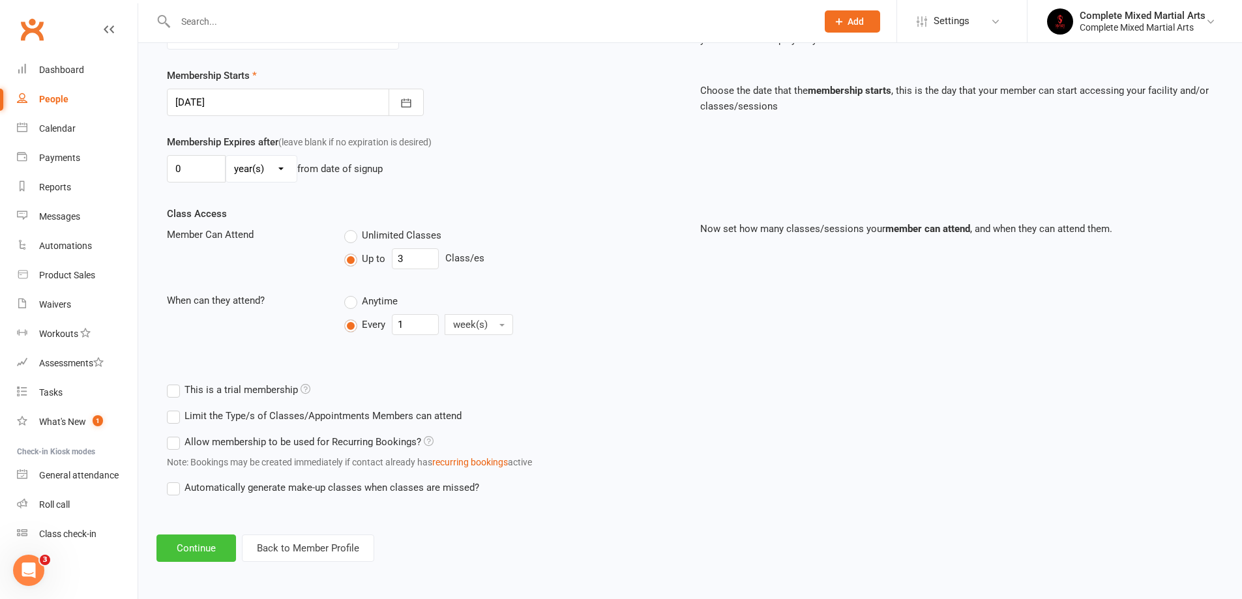
click at [213, 552] on button "Continue" at bounding box center [196, 547] width 80 height 27
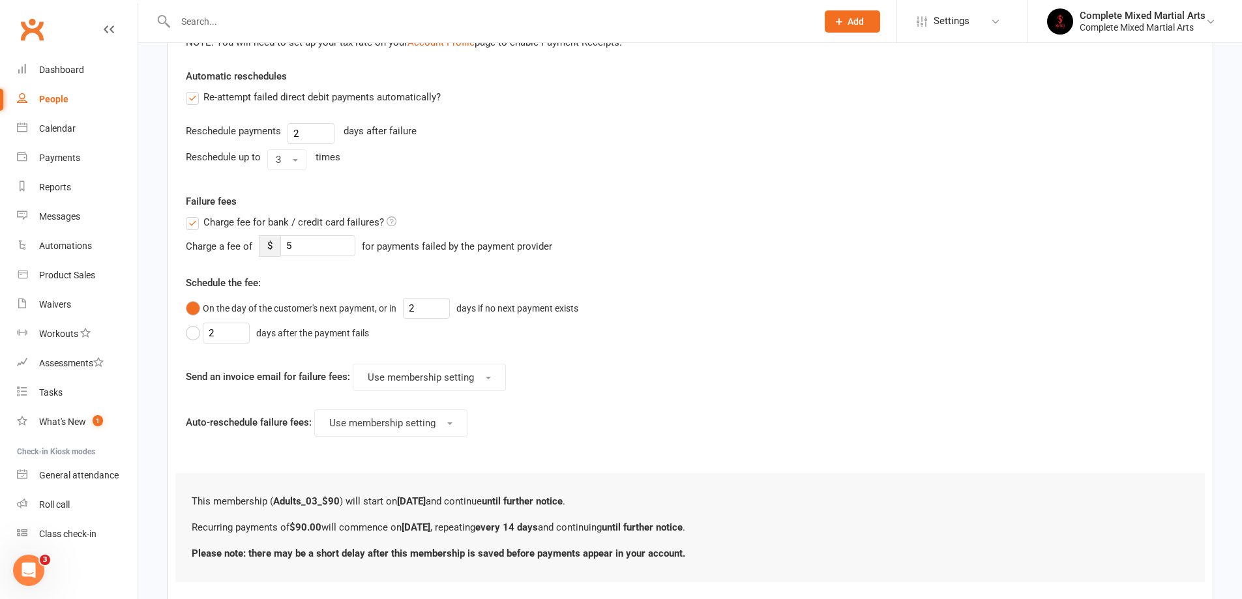
scroll to position [521, 0]
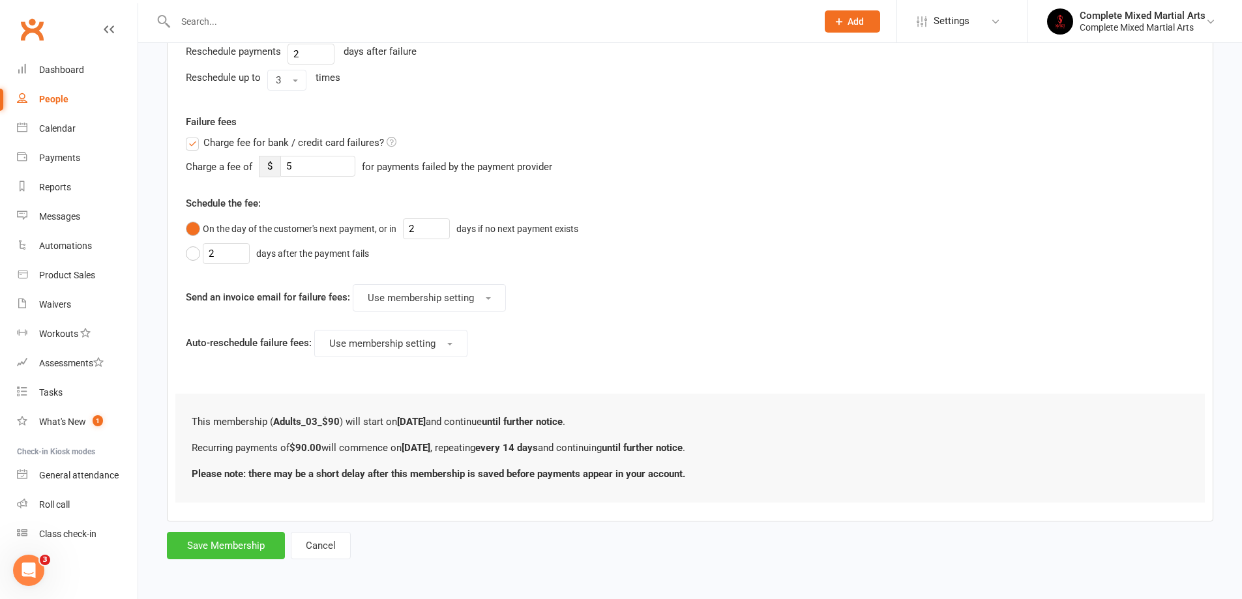
click at [247, 550] on button "Save Membership" at bounding box center [226, 545] width 118 height 27
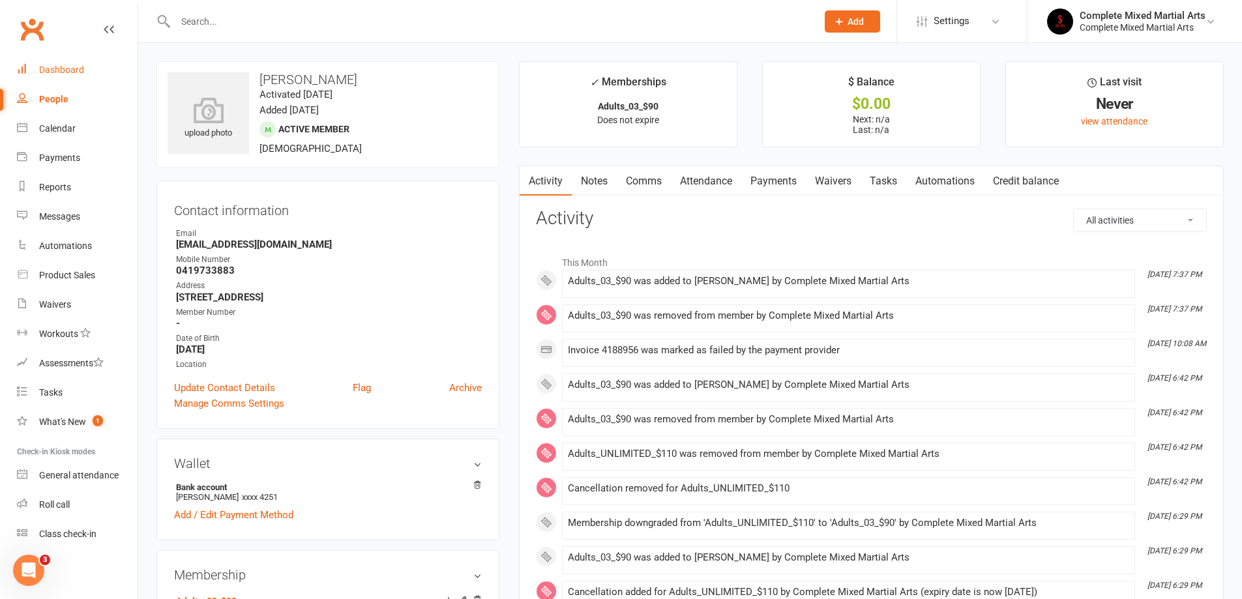
click at [65, 65] on div "Dashboard" at bounding box center [61, 70] width 45 height 10
